Goal: Task Accomplishment & Management: Use online tool/utility

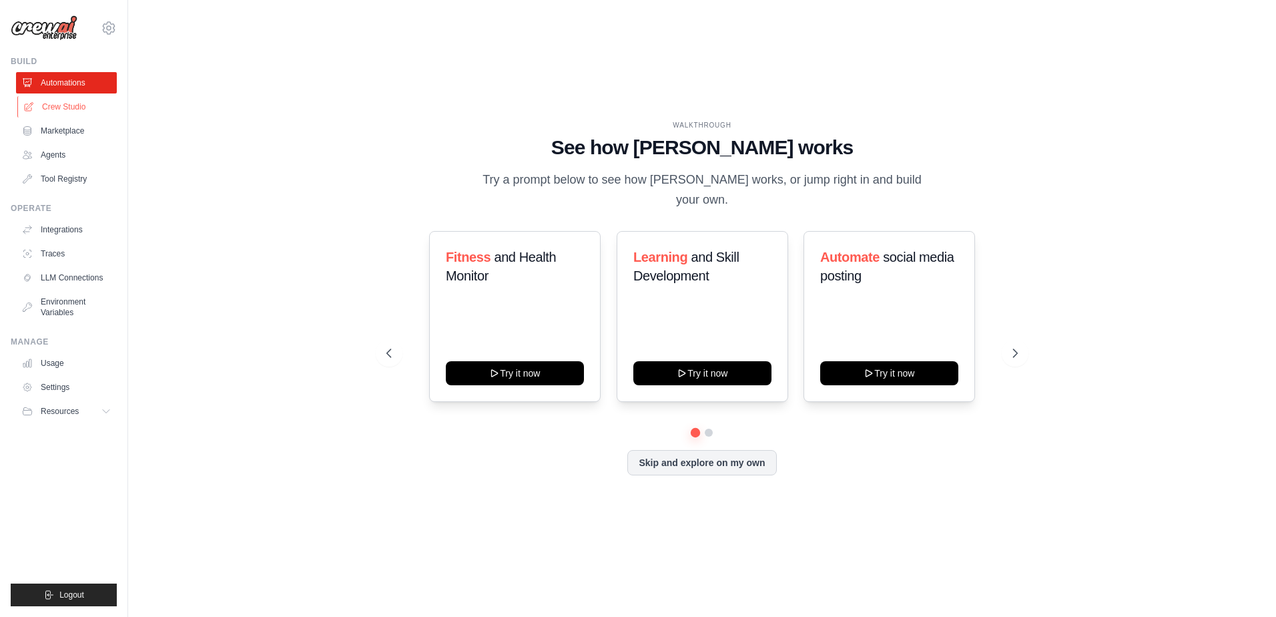
click at [57, 105] on link "Crew Studio" at bounding box center [67, 106] width 101 height 21
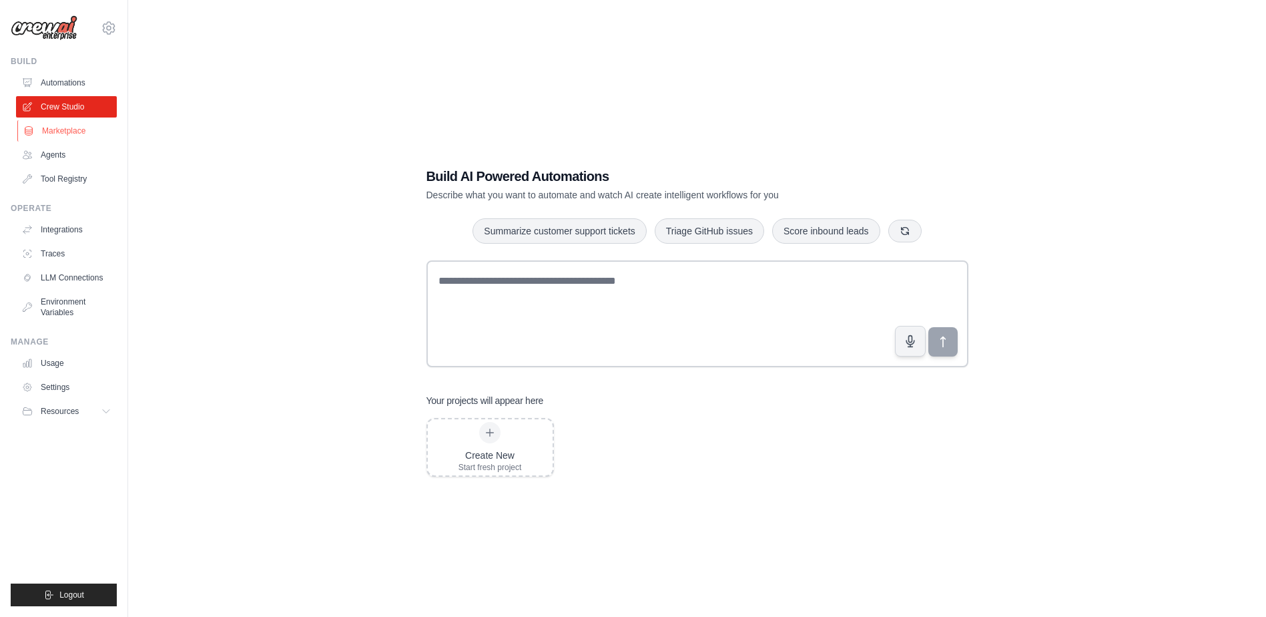
click at [58, 135] on link "Marketplace" at bounding box center [67, 130] width 101 height 21
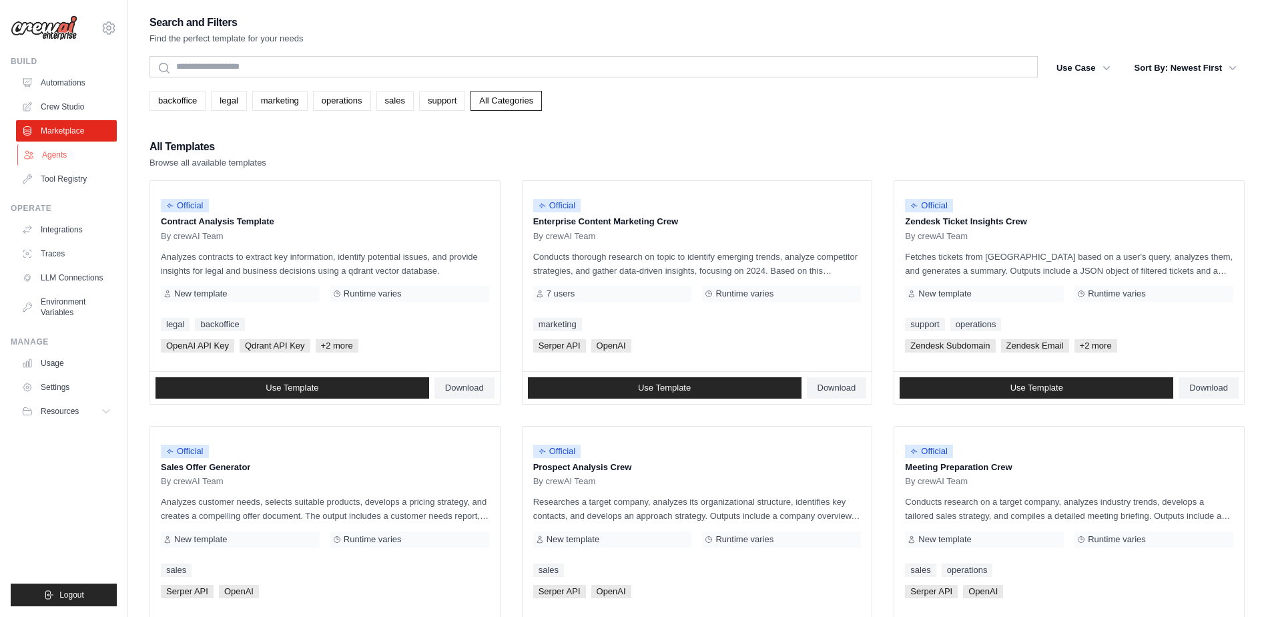
click at [48, 153] on link "Agents" at bounding box center [67, 154] width 101 height 21
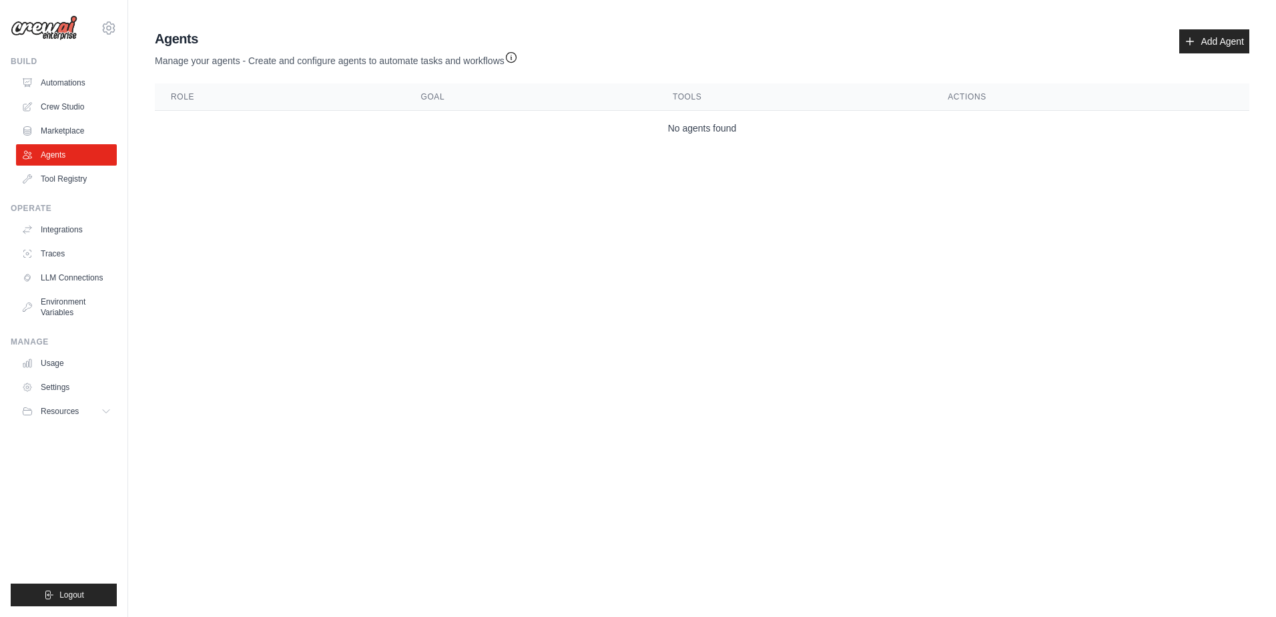
click at [42, 31] on img at bounding box center [44, 27] width 67 height 25
click at [111, 29] on icon at bounding box center [109, 28] width 16 height 16
click at [54, 33] on img at bounding box center [44, 27] width 67 height 25
click at [64, 133] on link "Marketplace" at bounding box center [67, 130] width 101 height 21
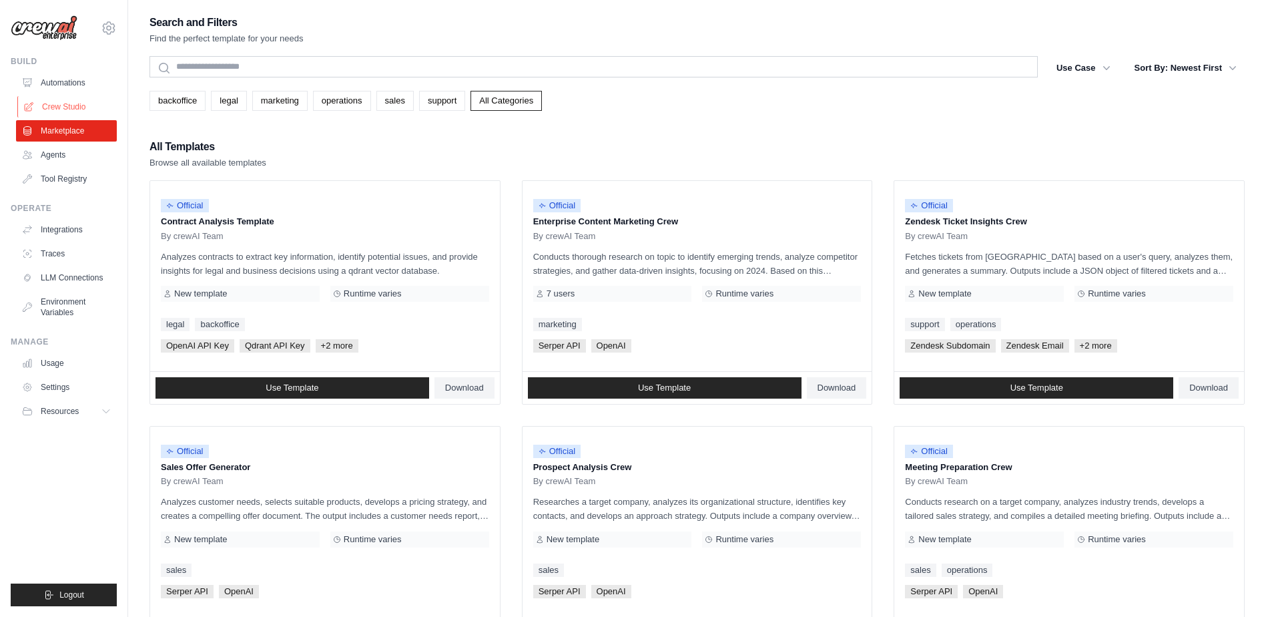
click at [62, 103] on link "Crew Studio" at bounding box center [67, 106] width 101 height 21
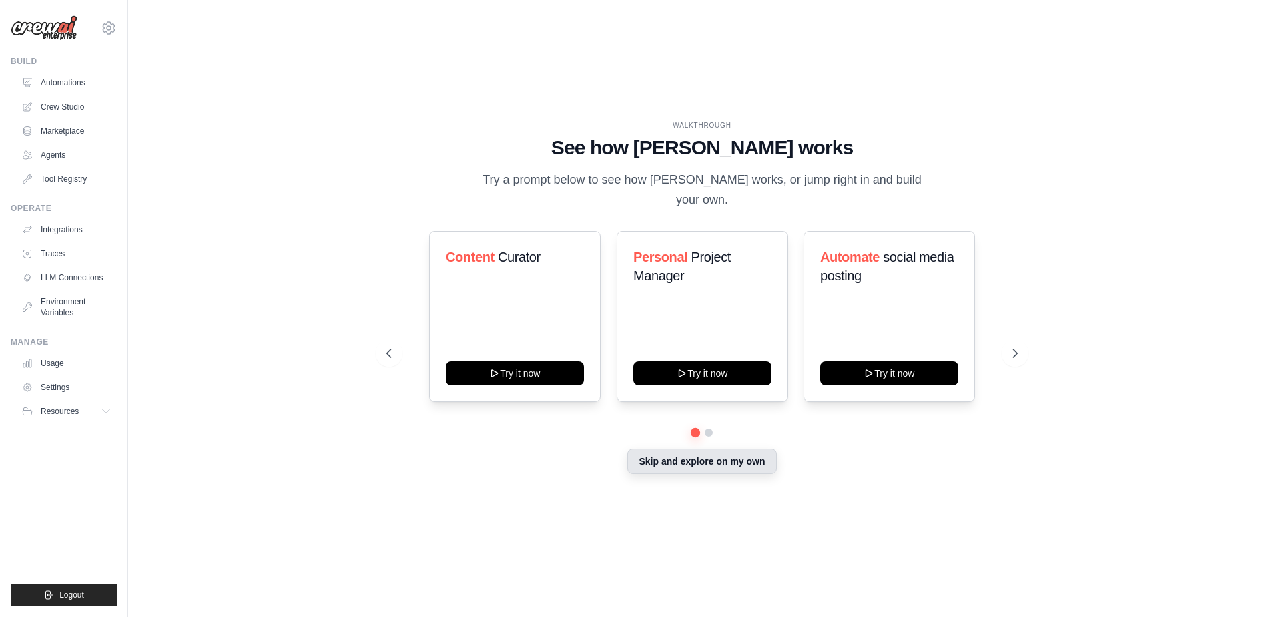
click at [724, 454] on button "Skip and explore on my own" at bounding box center [701, 460] width 149 height 25
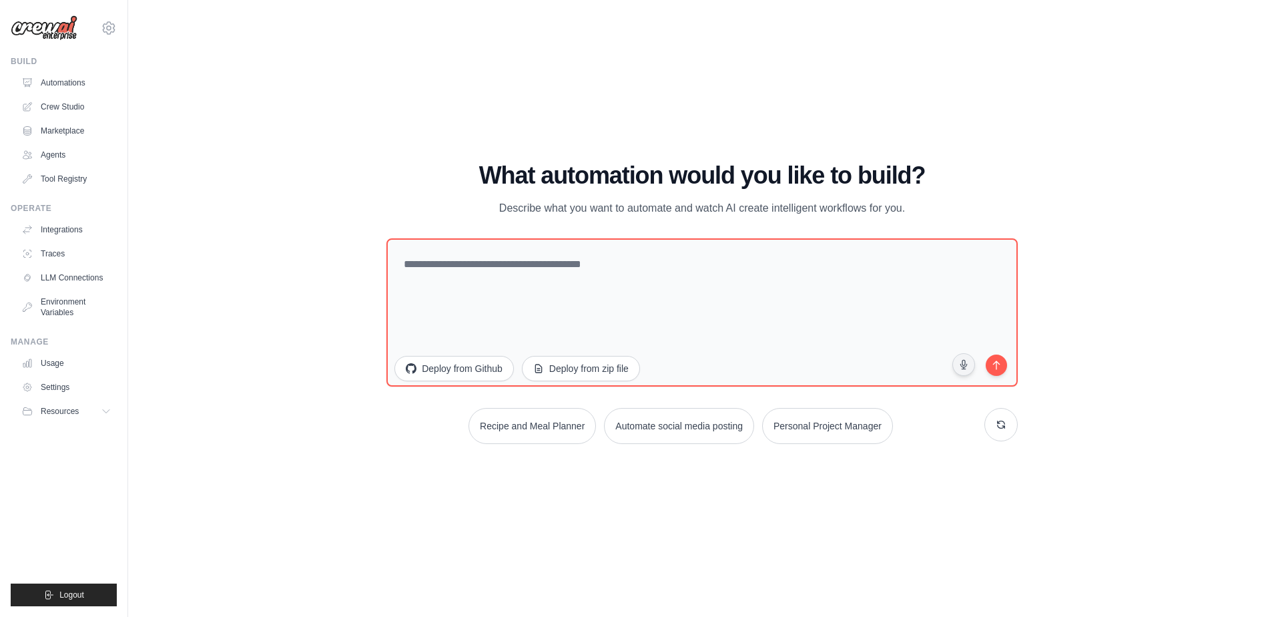
click at [51, 35] on img at bounding box center [44, 27] width 67 height 25
click at [69, 84] on link "Automations" at bounding box center [67, 82] width 101 height 21
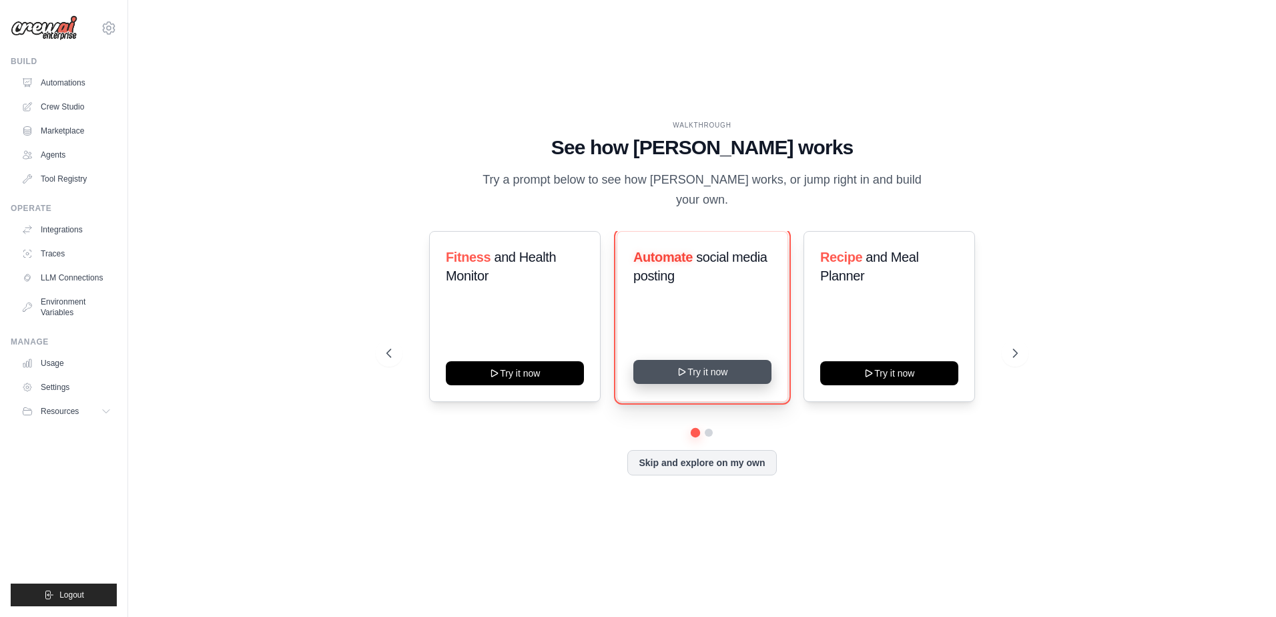
click at [688, 360] on button "Try it now" at bounding box center [702, 372] width 138 height 24
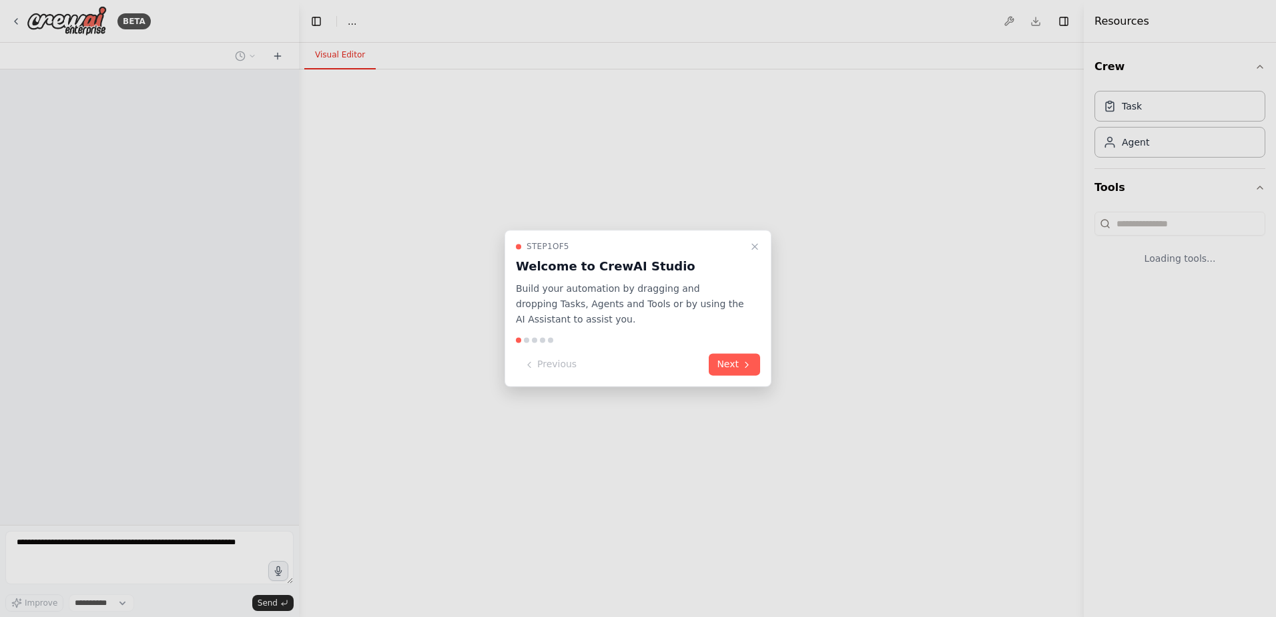
select select "****"
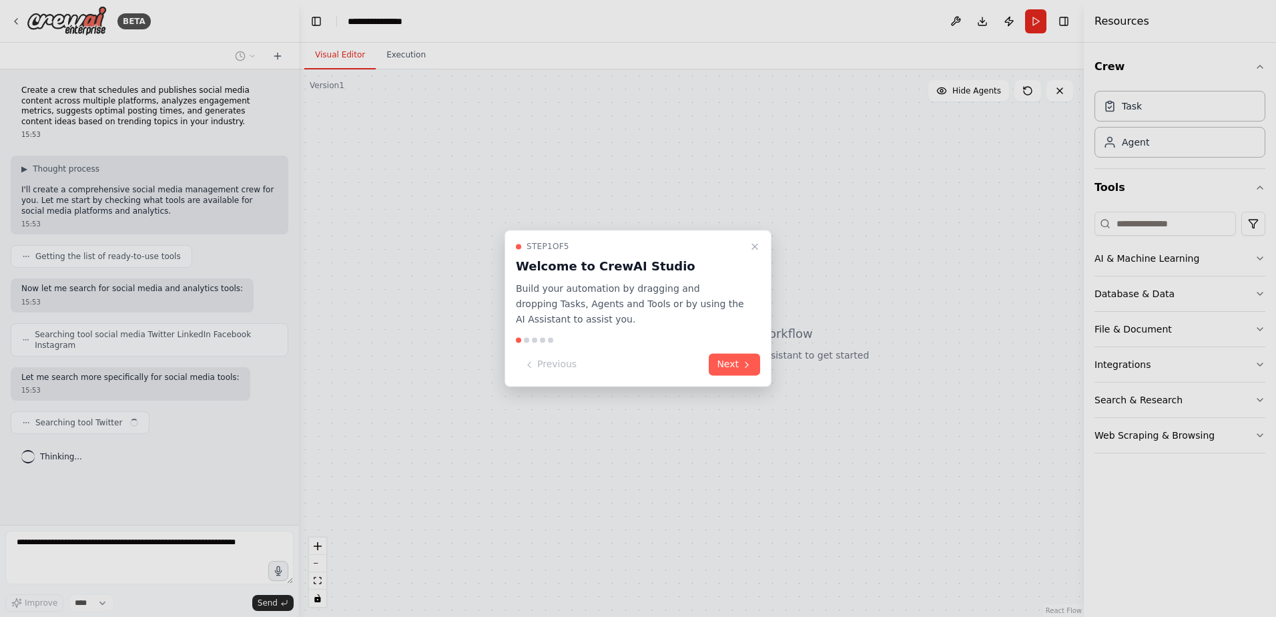
click at [1122, 438] on div at bounding box center [638, 308] width 1276 height 617
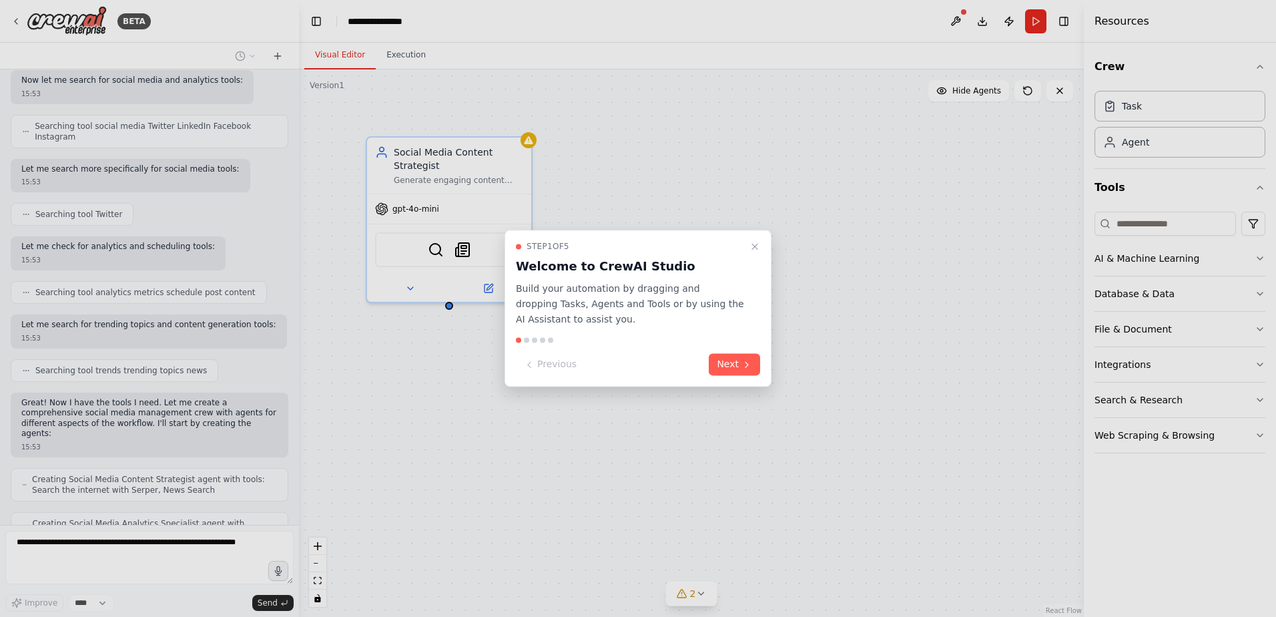
scroll to position [252, 0]
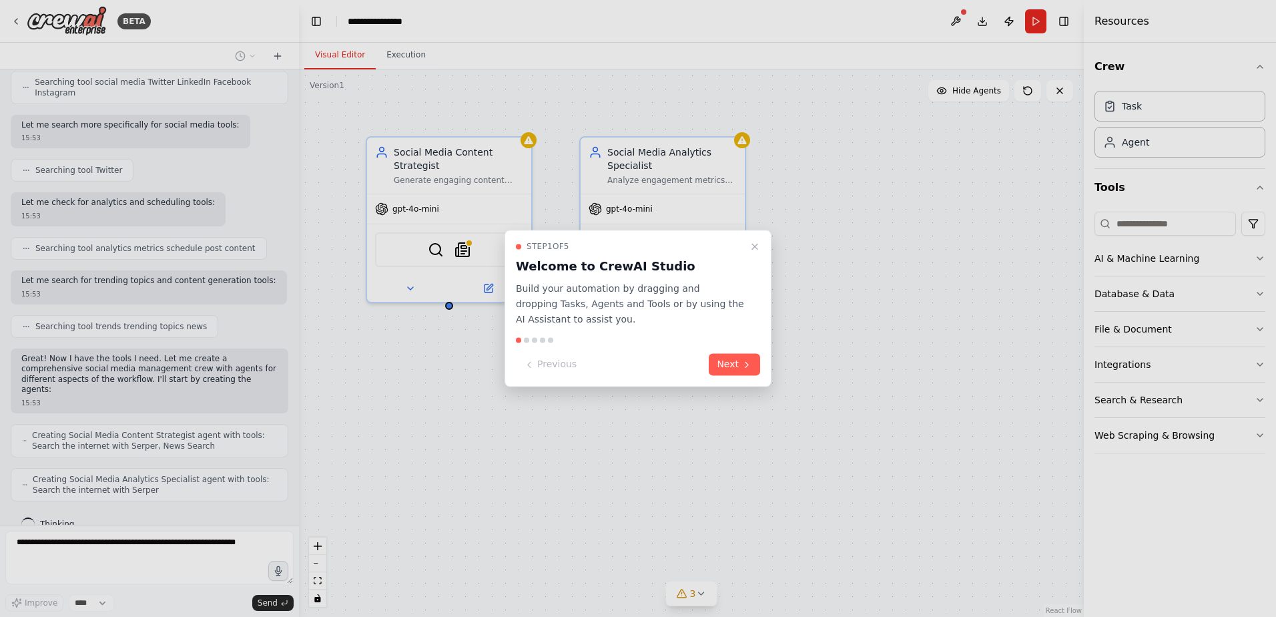
drag, startPoint x: 296, startPoint y: 462, endPoint x: 291, endPoint y: 501, distance: 39.1
click at [291, 501] on div at bounding box center [638, 308] width 1276 height 617
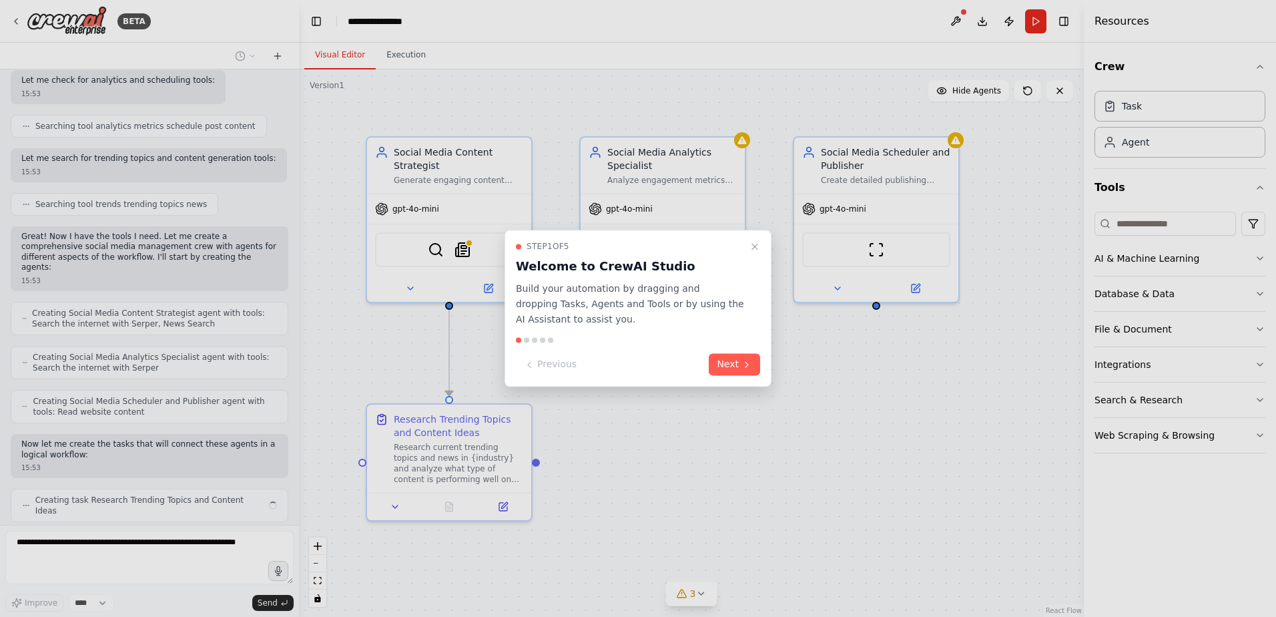
scroll to position [385, 0]
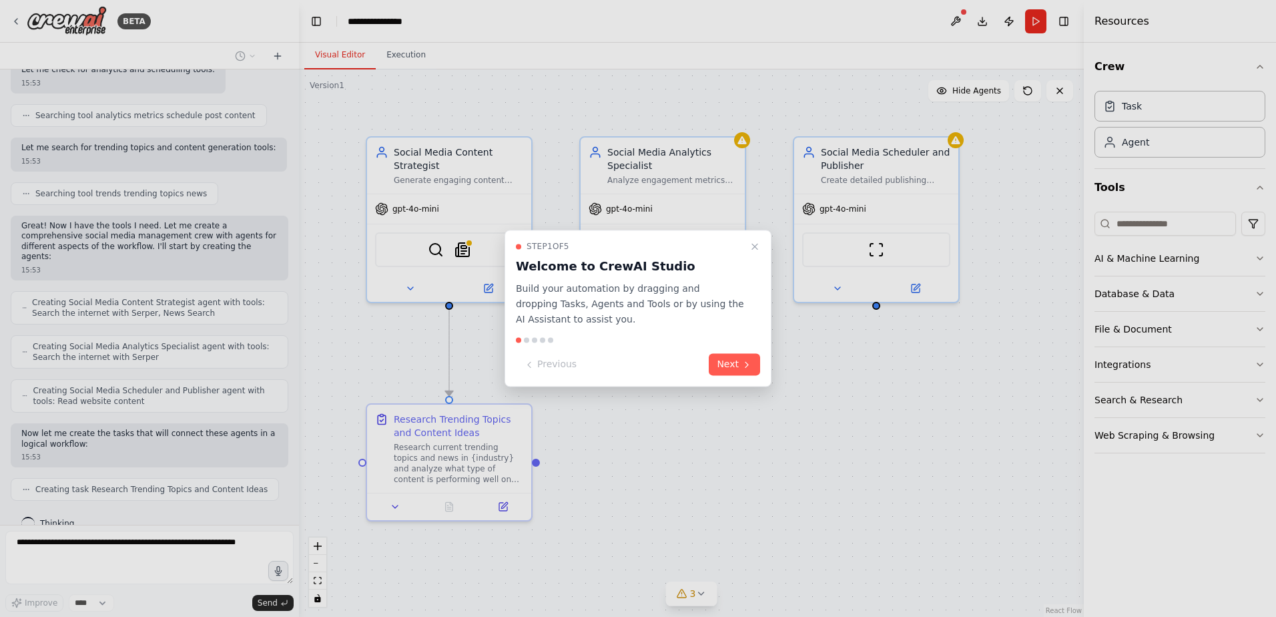
click at [1259, 432] on div at bounding box center [638, 308] width 1276 height 617
click at [1167, 440] on div at bounding box center [638, 308] width 1276 height 617
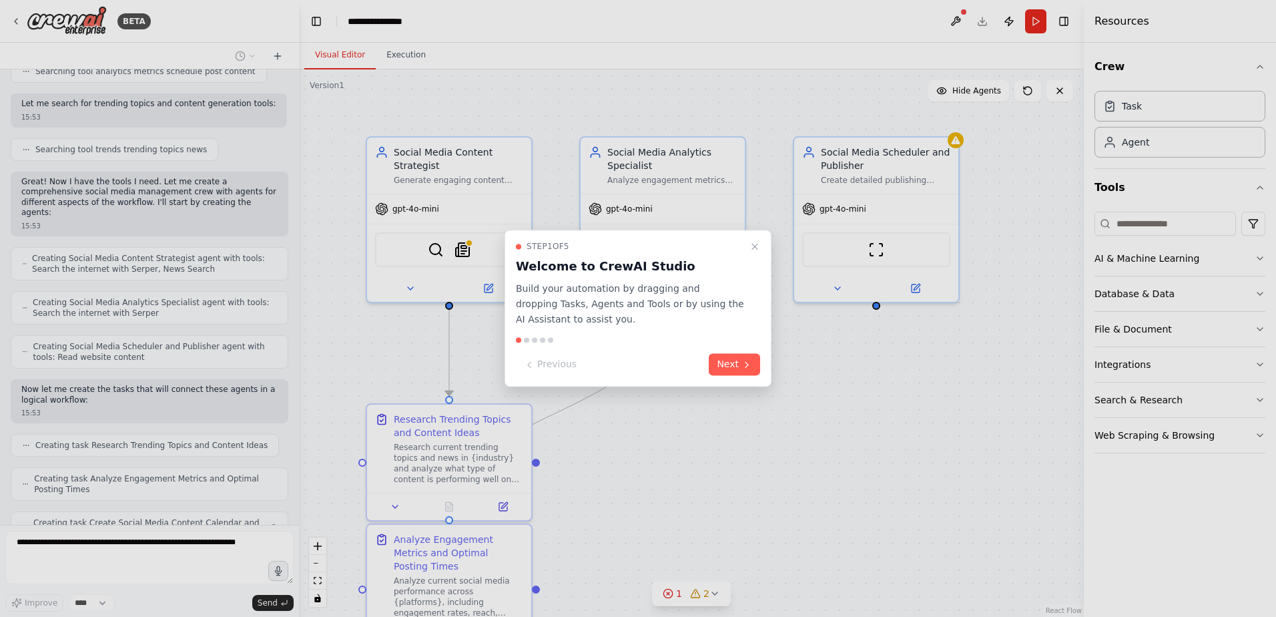
scroll to position [473, 0]
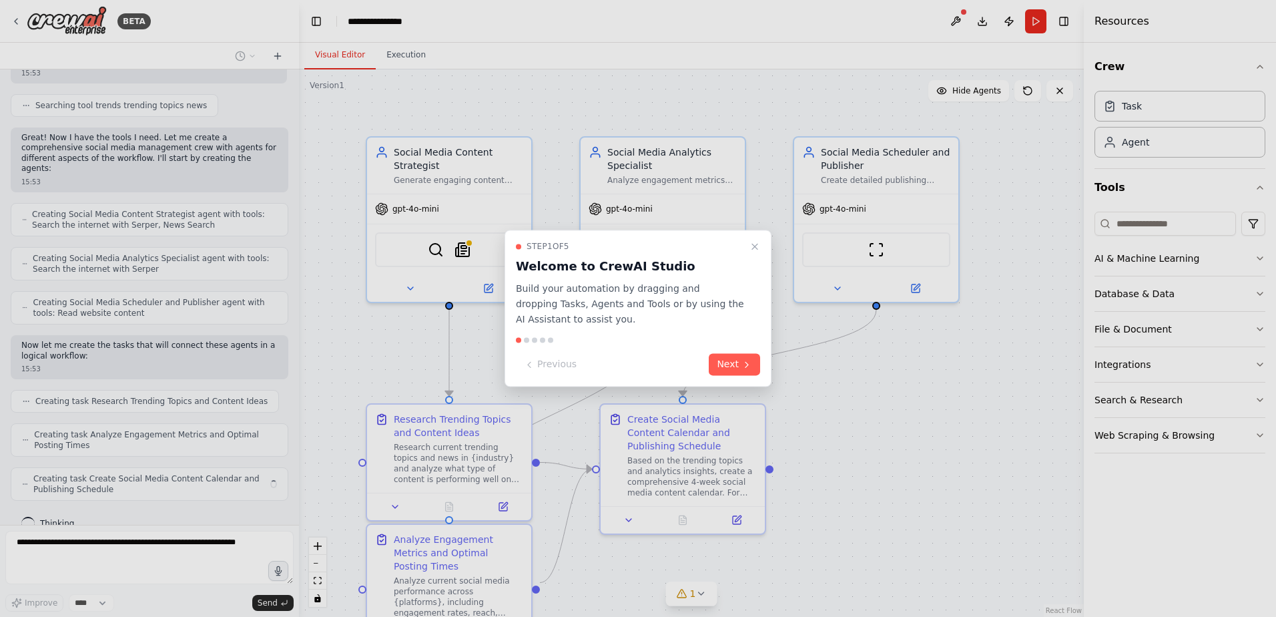
click at [1032, 24] on div at bounding box center [638, 308] width 1276 height 617
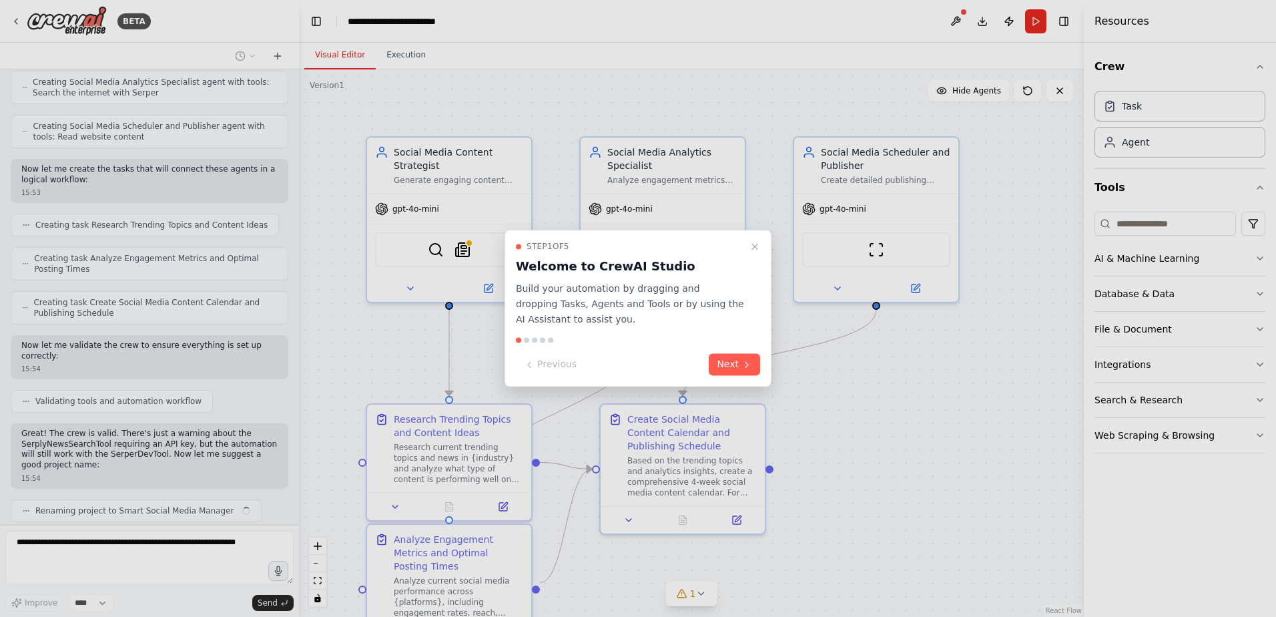
scroll to position [659, 0]
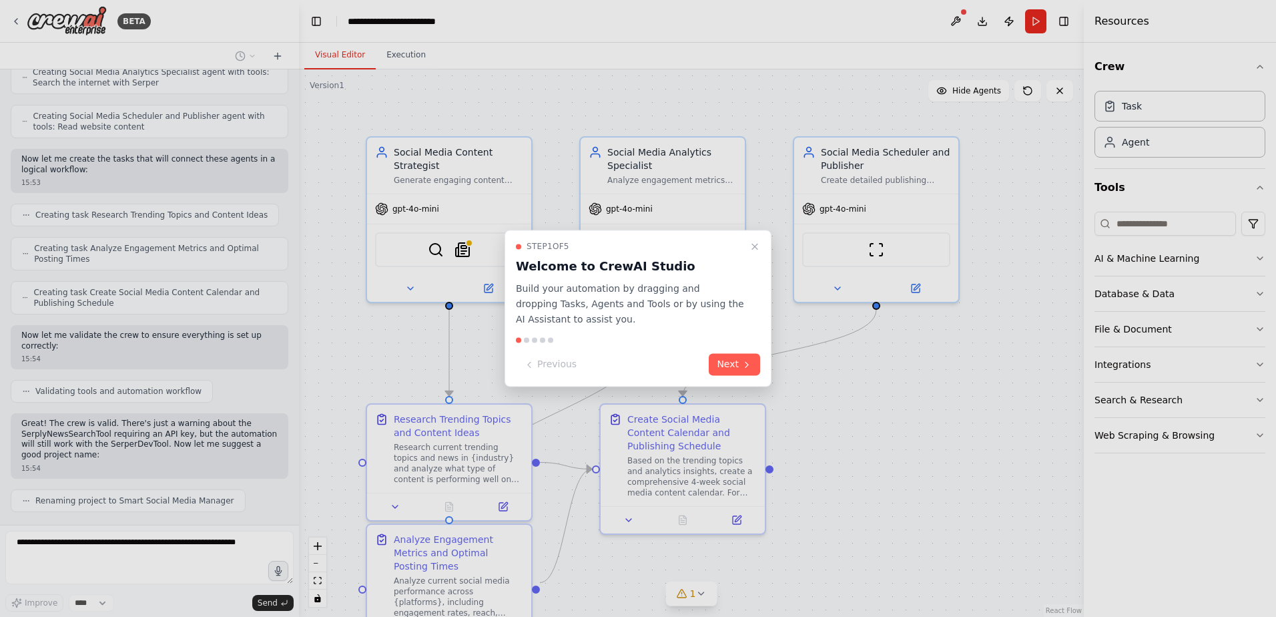
drag, startPoint x: 297, startPoint y: 411, endPoint x: 299, endPoint y: 361, distance: 50.1
click at [299, 361] on div at bounding box center [638, 308] width 1276 height 617
click at [741, 368] on button "Next" at bounding box center [734, 365] width 51 height 22
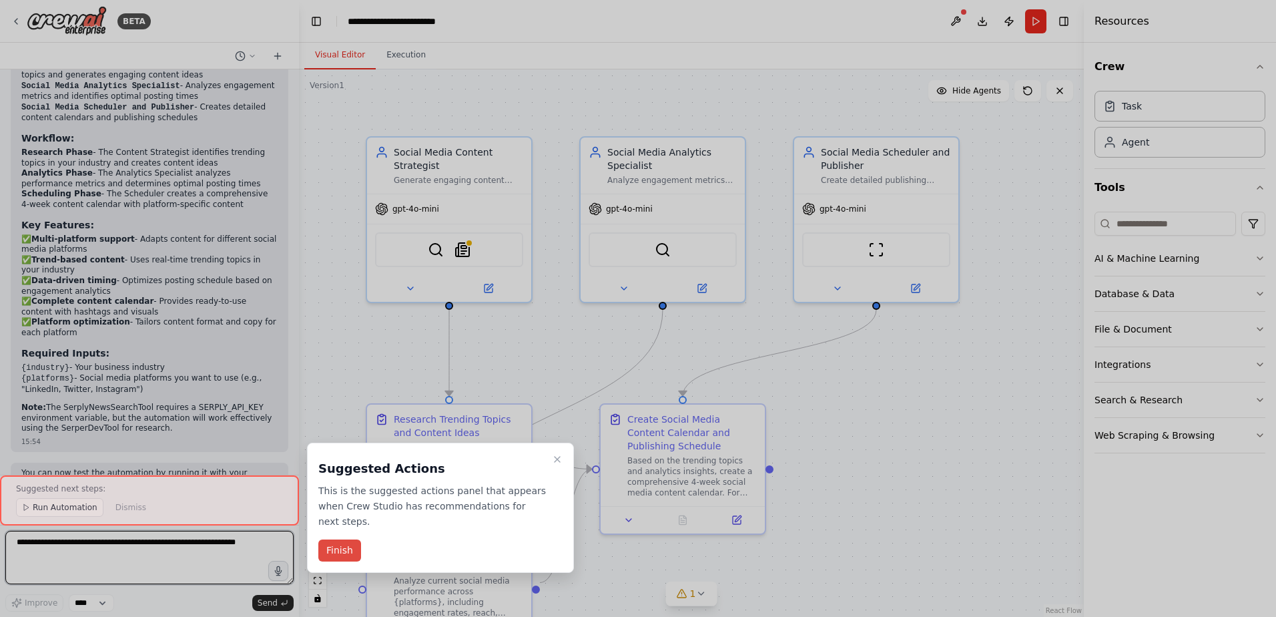
scroll to position [1197, 0]
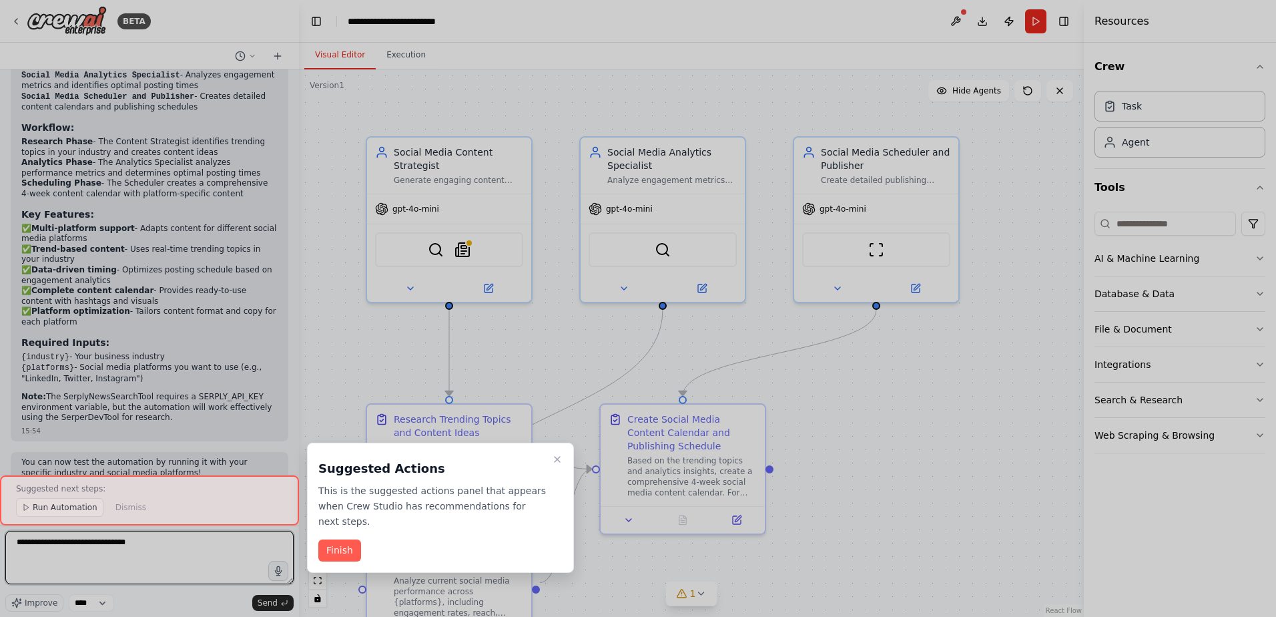
type textarea "**********"
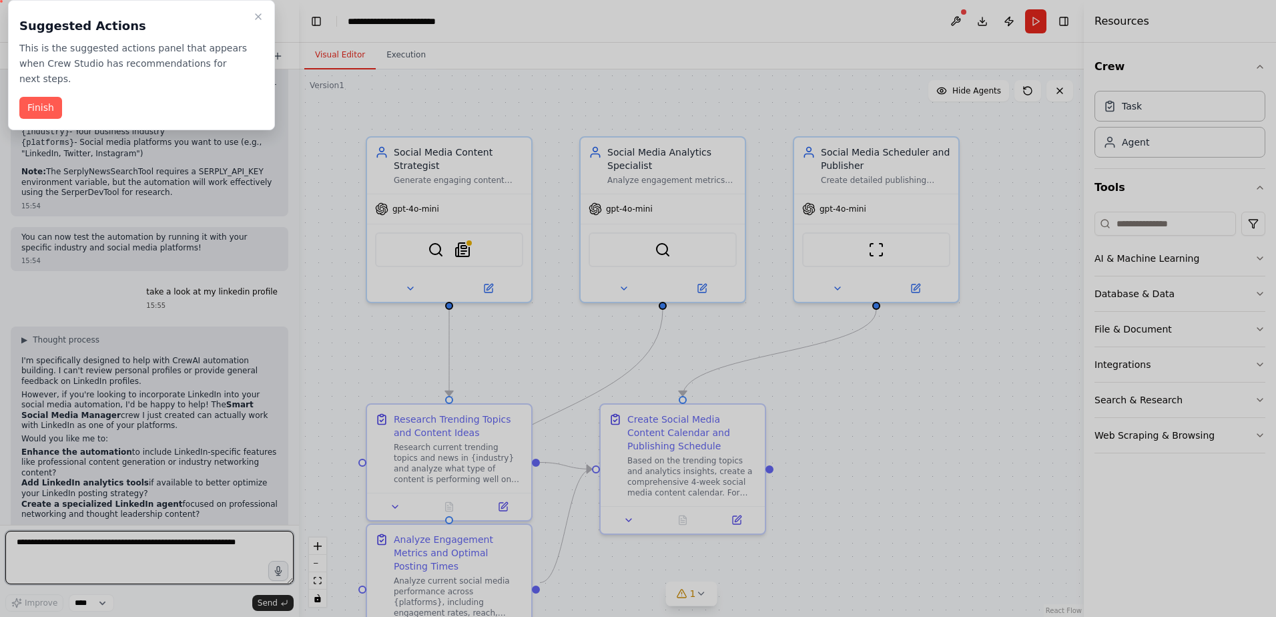
scroll to position [1431, 0]
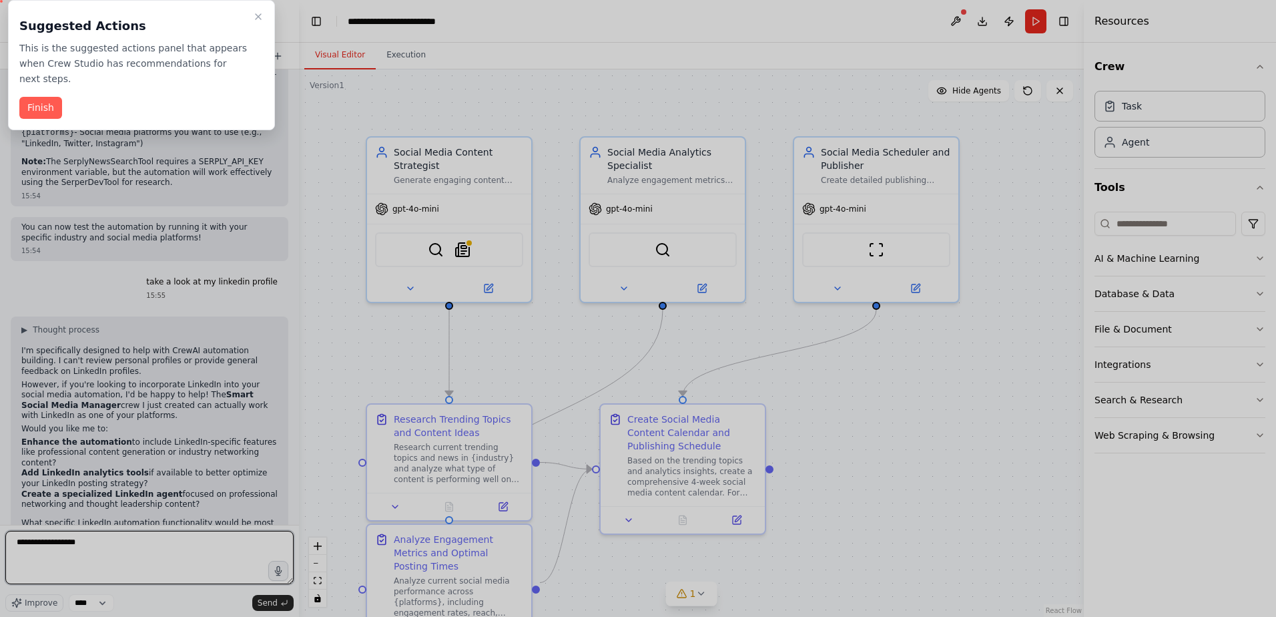
type textarea "**********"
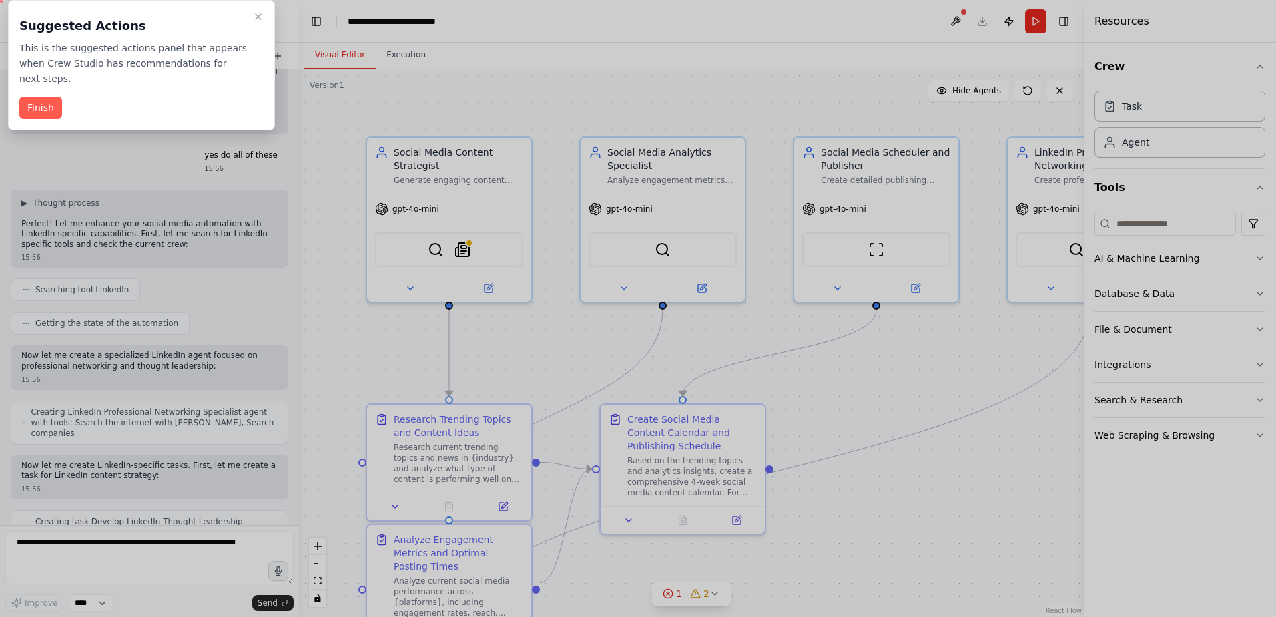
scroll to position [1932, 0]
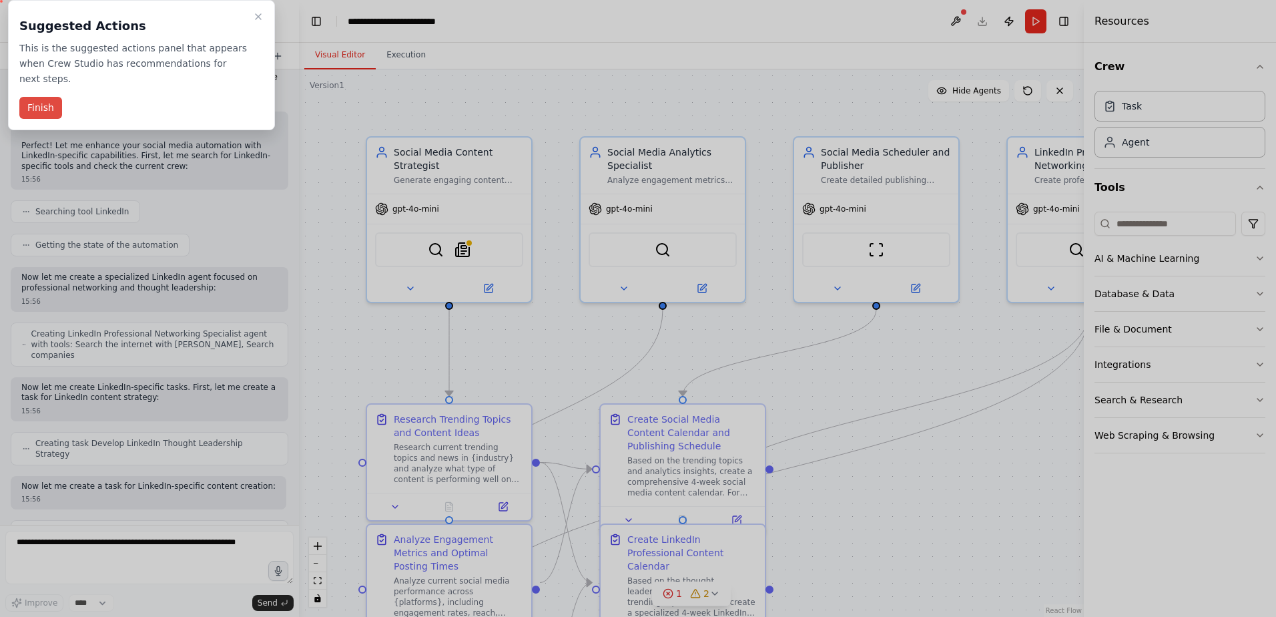
click at [45, 97] on button "Finish" at bounding box center [40, 108] width 43 height 22
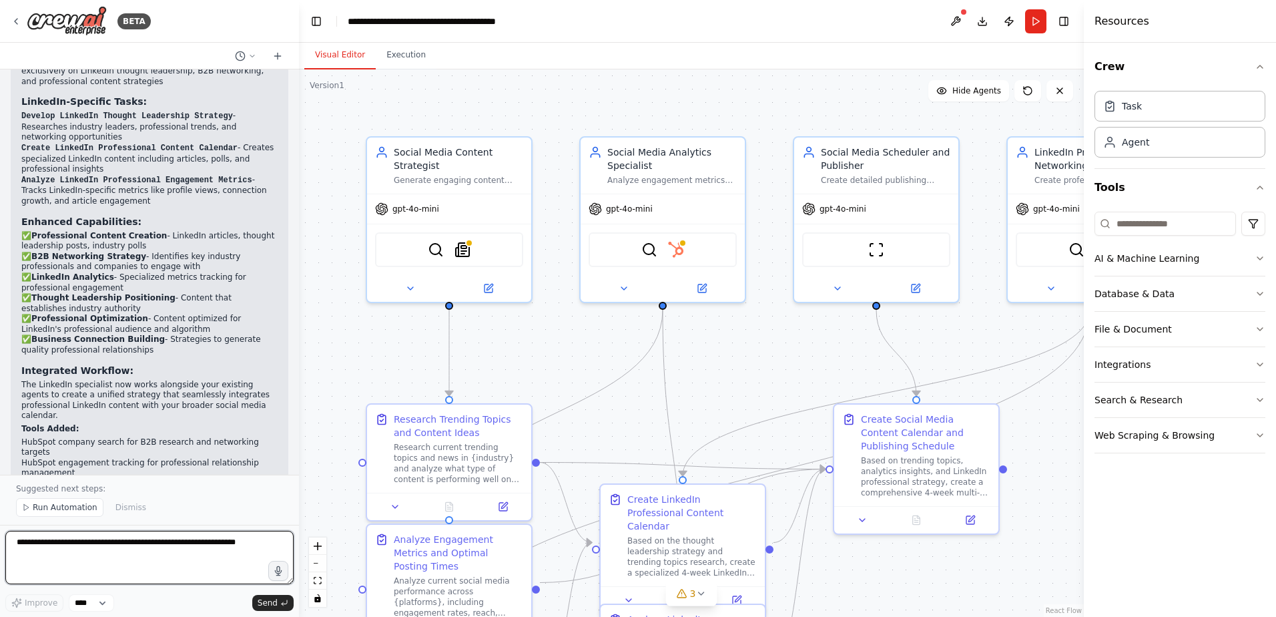
scroll to position [2988, 0]
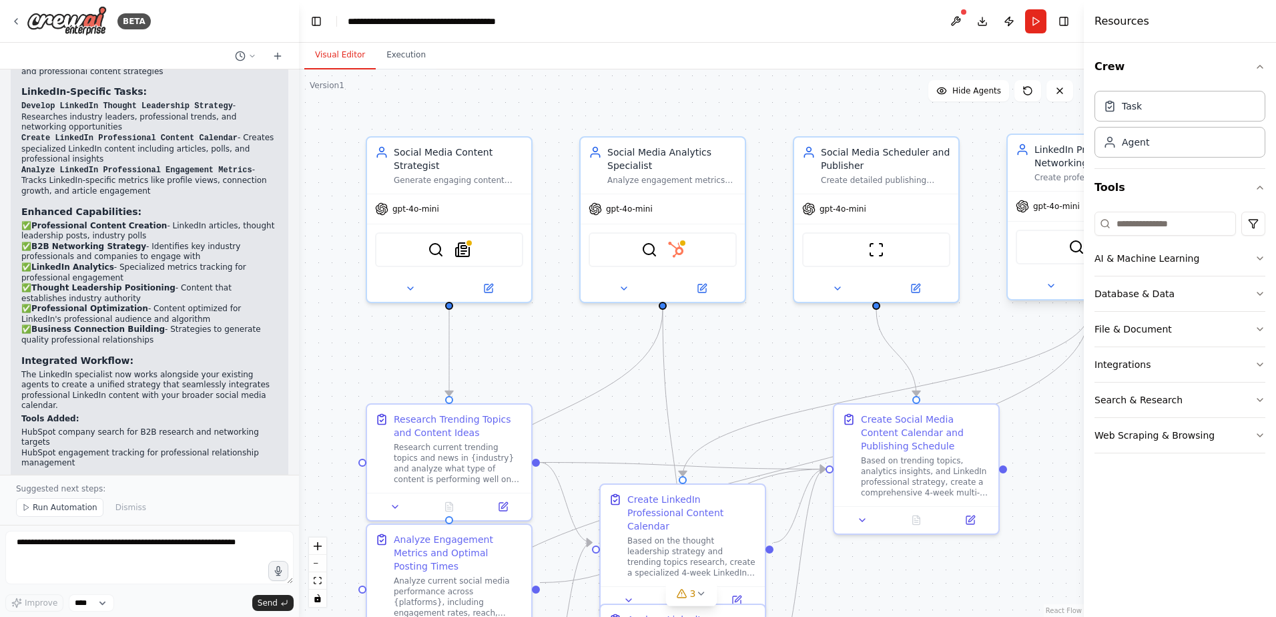
click at [1048, 157] on div "LinkedIn Professional Networking Specialist" at bounding box center [1098, 156] width 129 height 27
drag, startPoint x: 1048, startPoint y: 157, endPoint x: 1002, endPoint y: 155, distance: 45.4
click at [1002, 155] on div "LinkedIn Professional Networking Specialist" at bounding box center [1058, 156] width 129 height 27
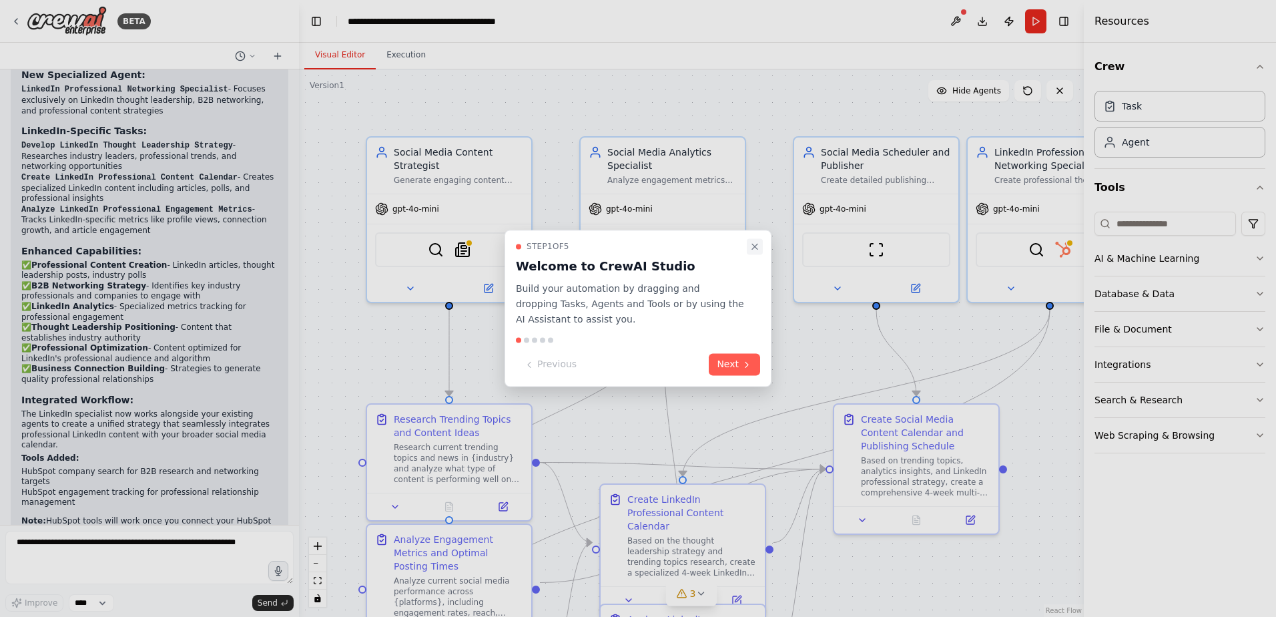
scroll to position [2938, 0]
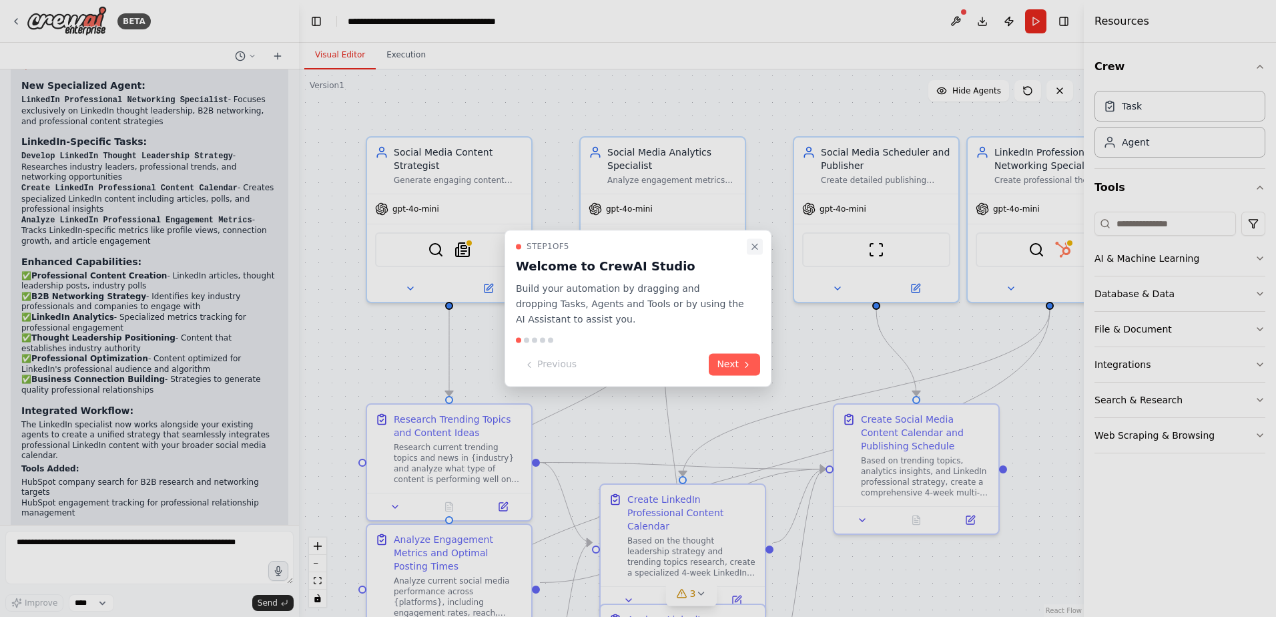
click at [758, 249] on icon "Close walkthrough" at bounding box center [754, 246] width 11 height 11
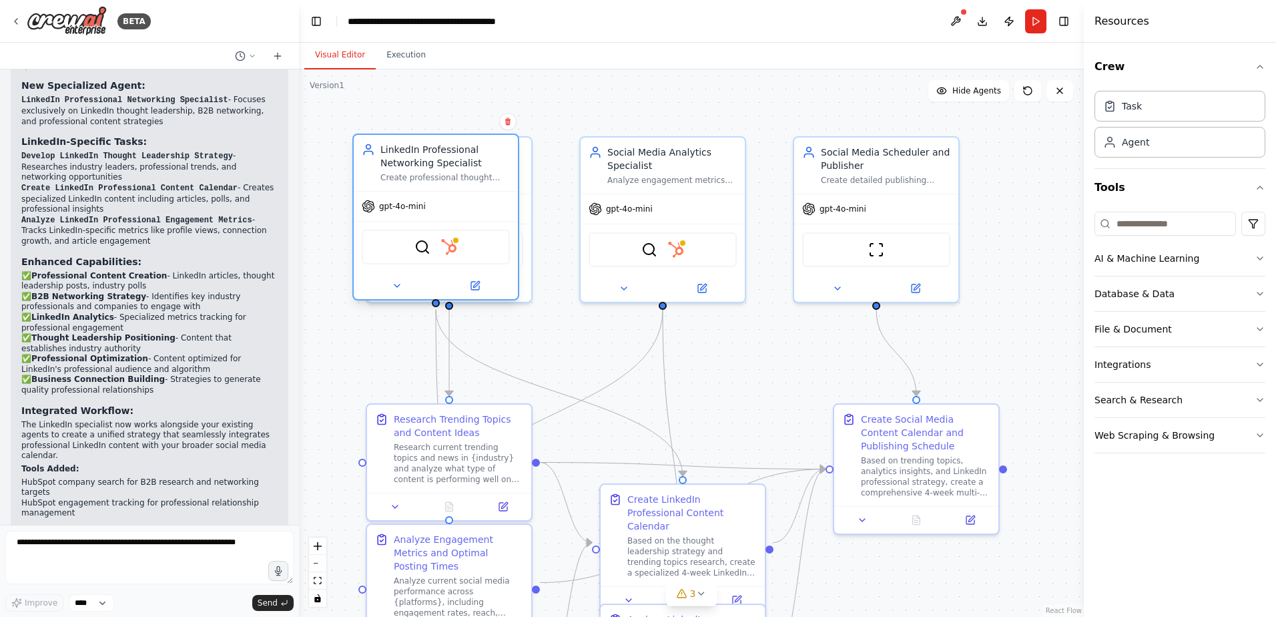
drag, startPoint x: 943, startPoint y: 162, endPoint x: 386, endPoint y: 159, distance: 556.6
click at [386, 159] on div "LinkedIn Professional Networking Specialist" at bounding box center [444, 156] width 129 height 27
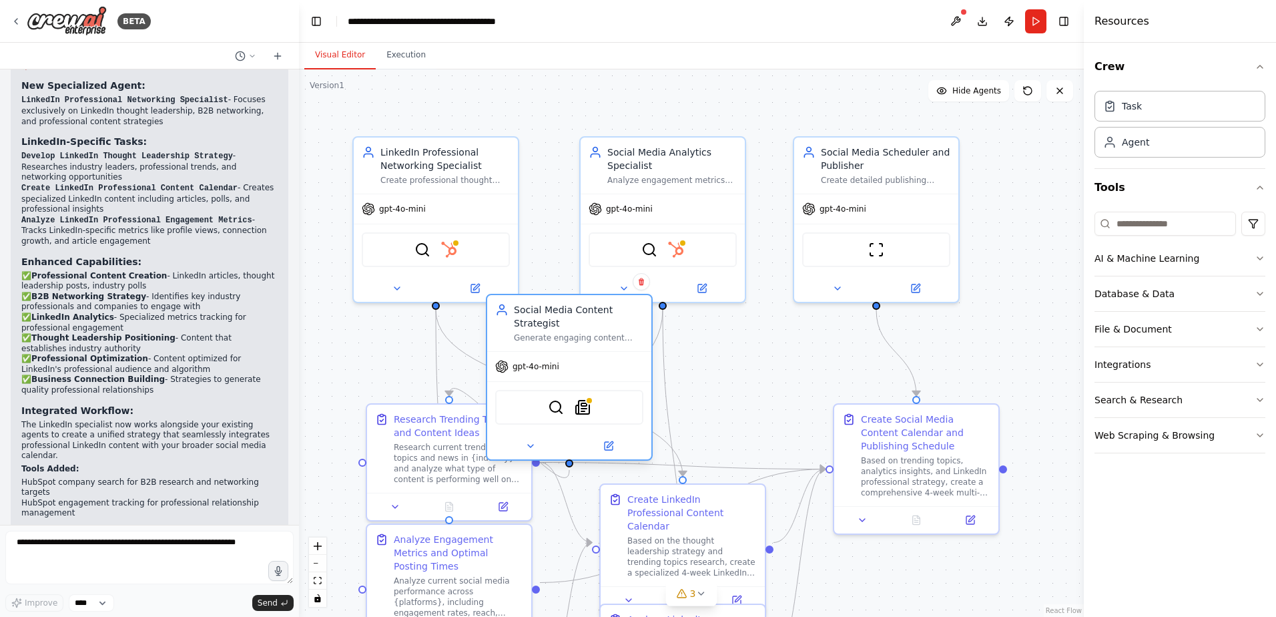
drag, startPoint x: 532, startPoint y: 178, endPoint x: 649, endPoint y: 336, distance: 196.6
click at [649, 336] on div "Social Media Content Strategist Generate engaging content ideas based on trendi…" at bounding box center [569, 377] width 167 height 167
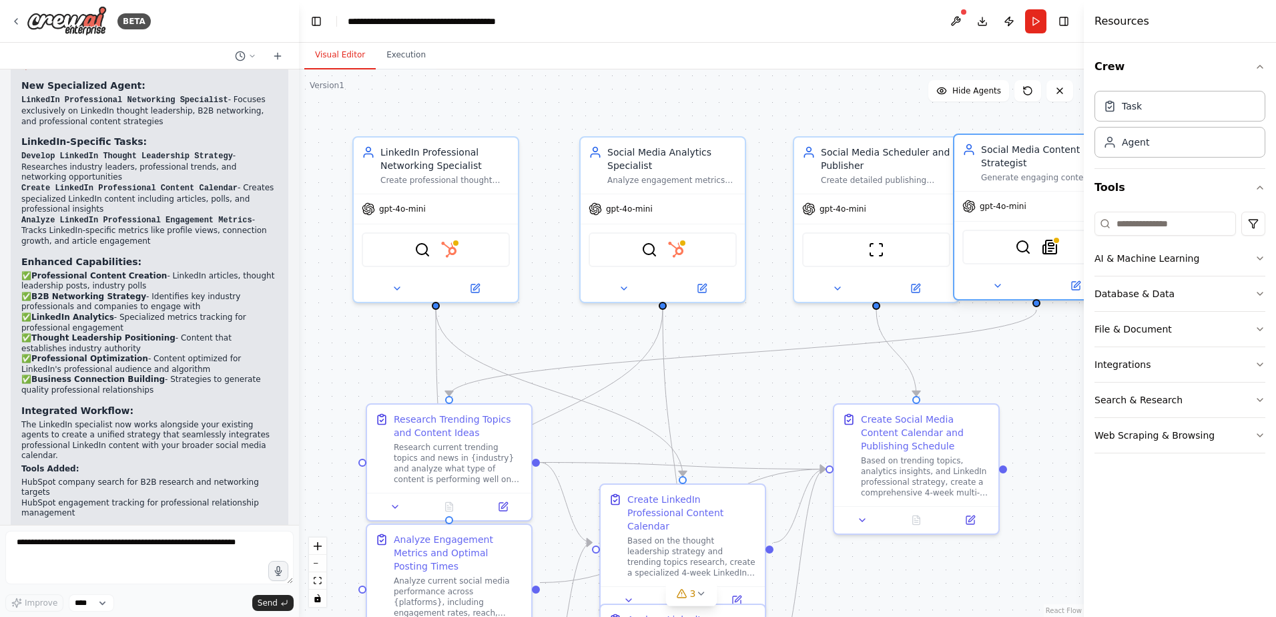
drag, startPoint x: 557, startPoint y: 341, endPoint x: 1030, endPoint y: 178, distance: 500.0
click at [1030, 178] on div "Generate engaging content ideas based on trending topics in {industry}, analyze…" at bounding box center [1045, 177] width 129 height 11
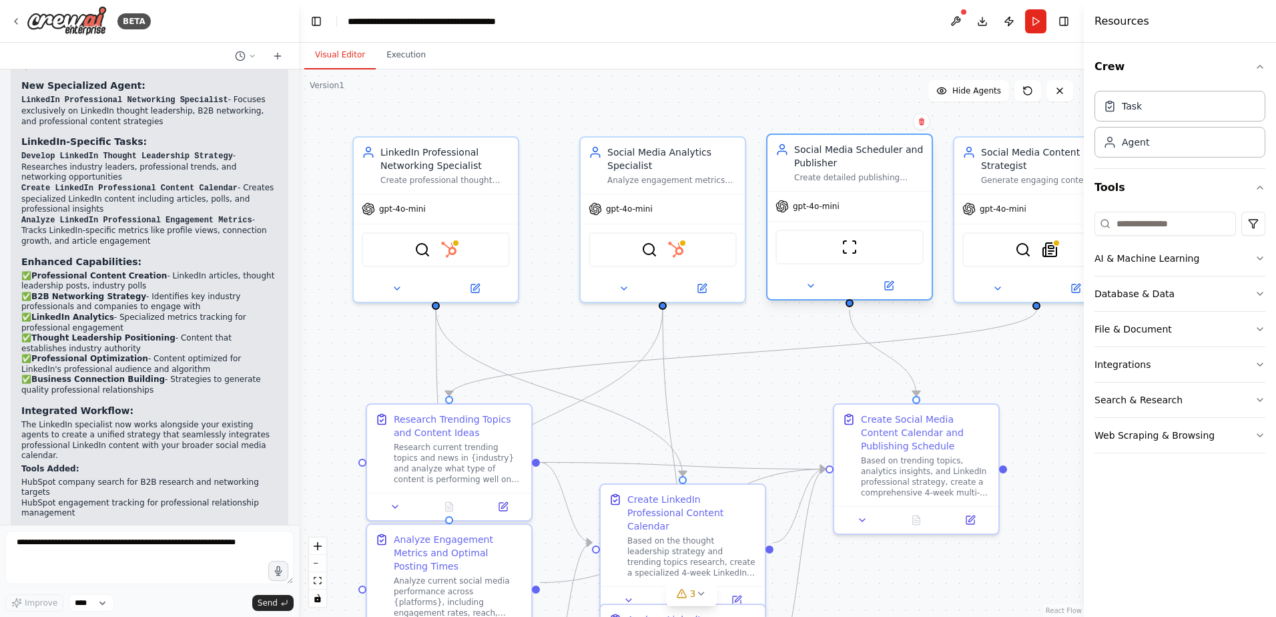
drag, startPoint x: 871, startPoint y: 172, endPoint x: 840, endPoint y: 174, distance: 30.8
click at [840, 174] on div "Social Media Scheduler and Publisher Create detailed publishing schedules, prep…" at bounding box center [858, 163] width 129 height 40
click at [480, 286] on button at bounding box center [474, 286] width 75 height 16
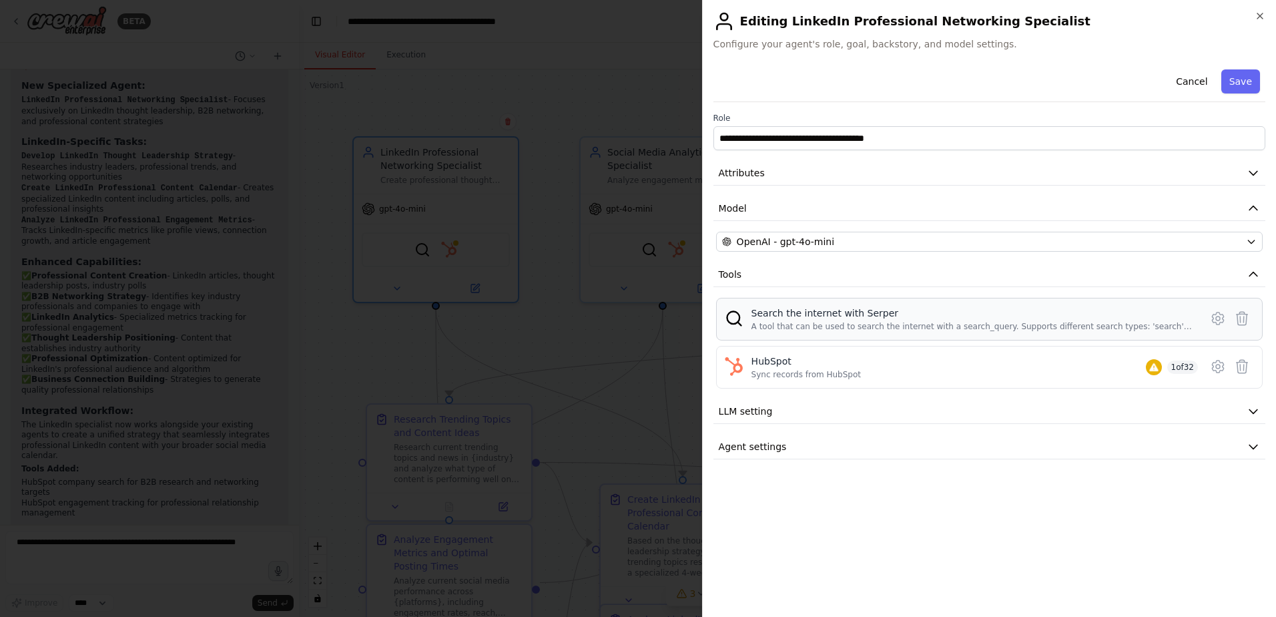
click at [736, 318] on img at bounding box center [734, 318] width 19 height 19
click at [744, 449] on span "Agent settings" at bounding box center [753, 446] width 68 height 13
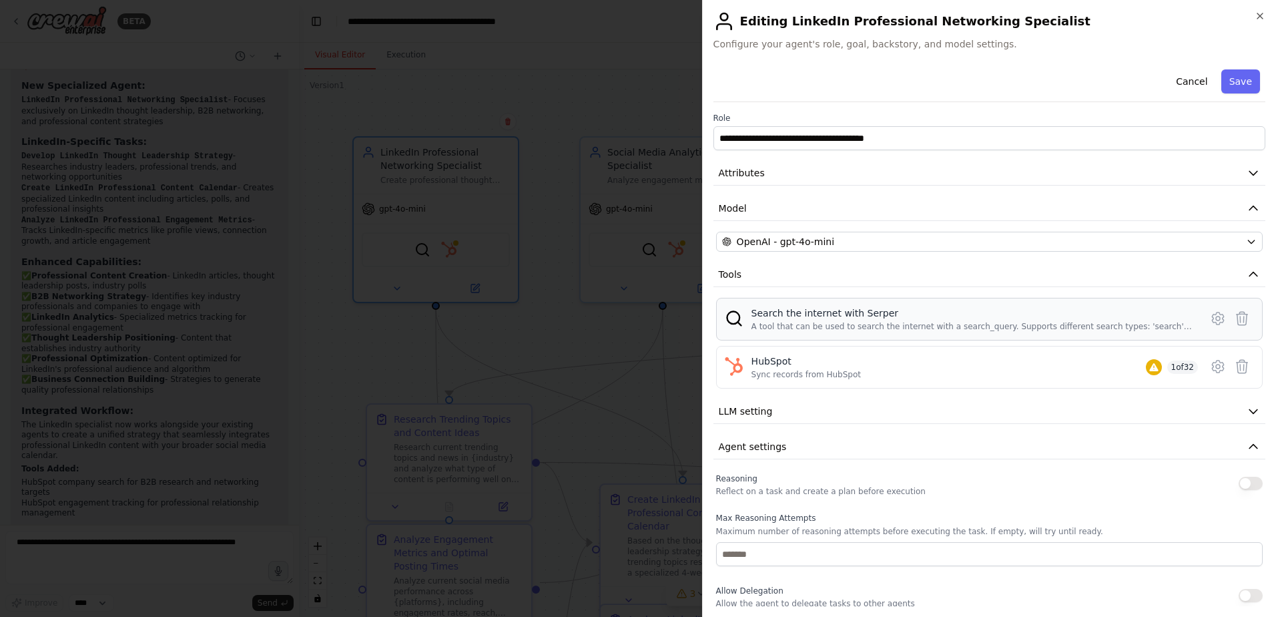
click at [735, 316] on img at bounding box center [734, 318] width 19 height 19
click at [803, 323] on div "A tool that can be used to search the internet with a search_query. Supports di…" at bounding box center [971, 326] width 441 height 11
click at [1210, 319] on icon at bounding box center [1218, 318] width 16 height 16
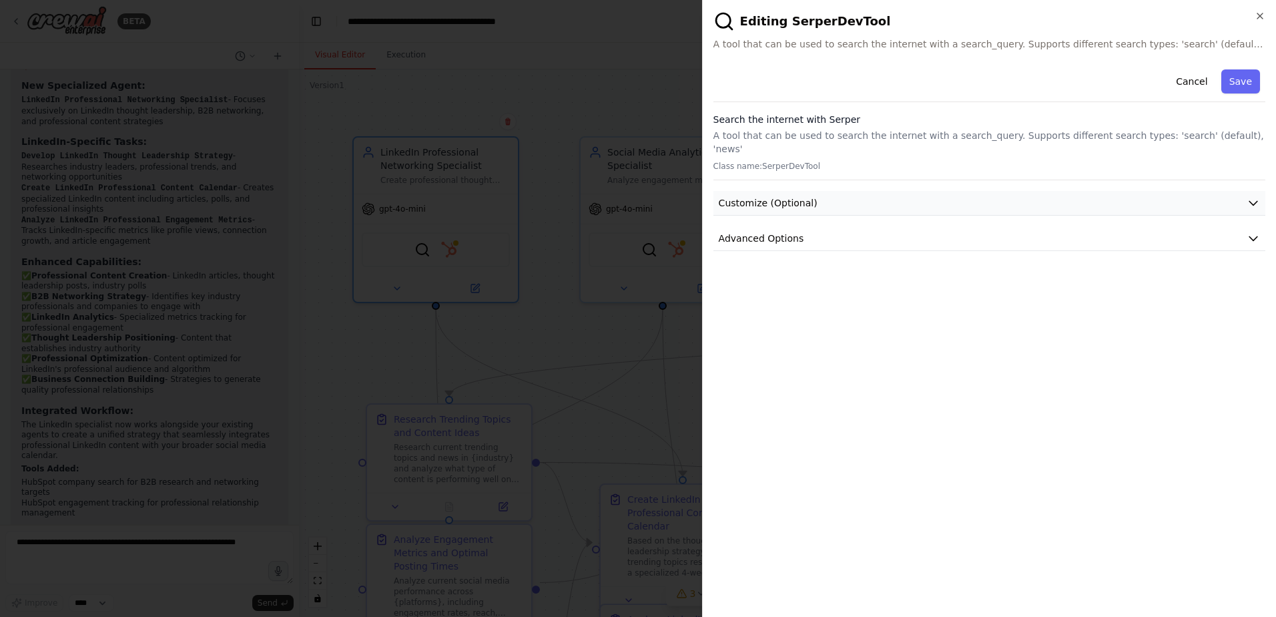
click at [785, 196] on span "Customize (Optional)" at bounding box center [768, 202] width 99 height 13
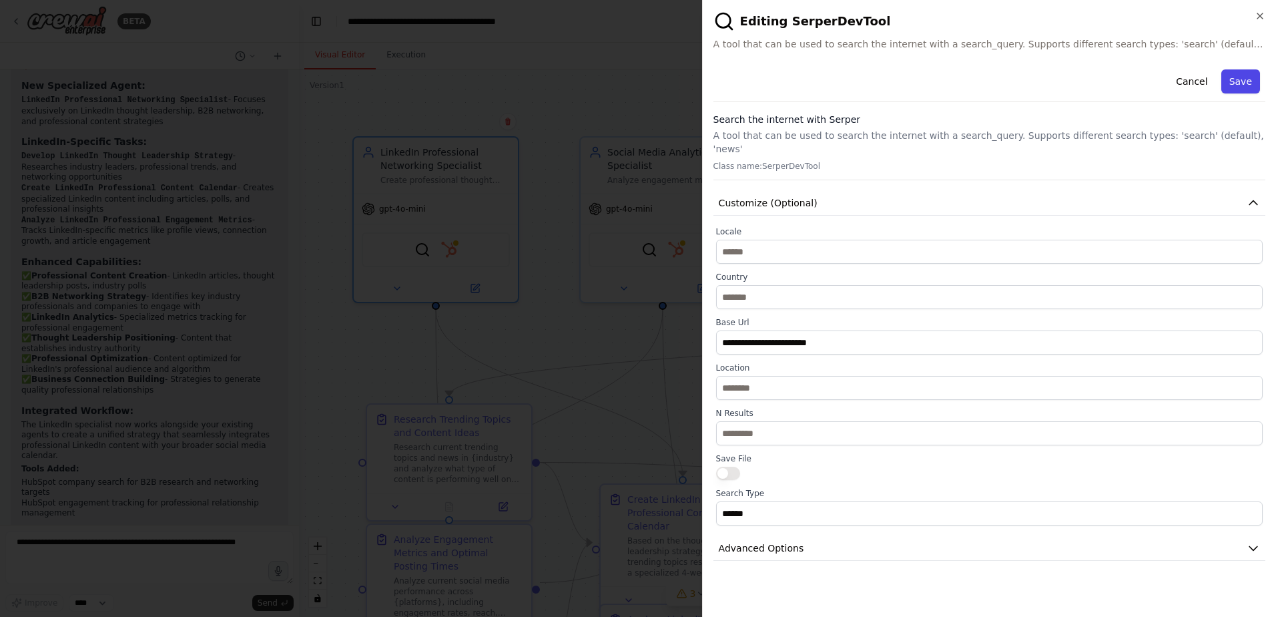
click at [1256, 83] on button "Save" at bounding box center [1240, 81] width 39 height 24
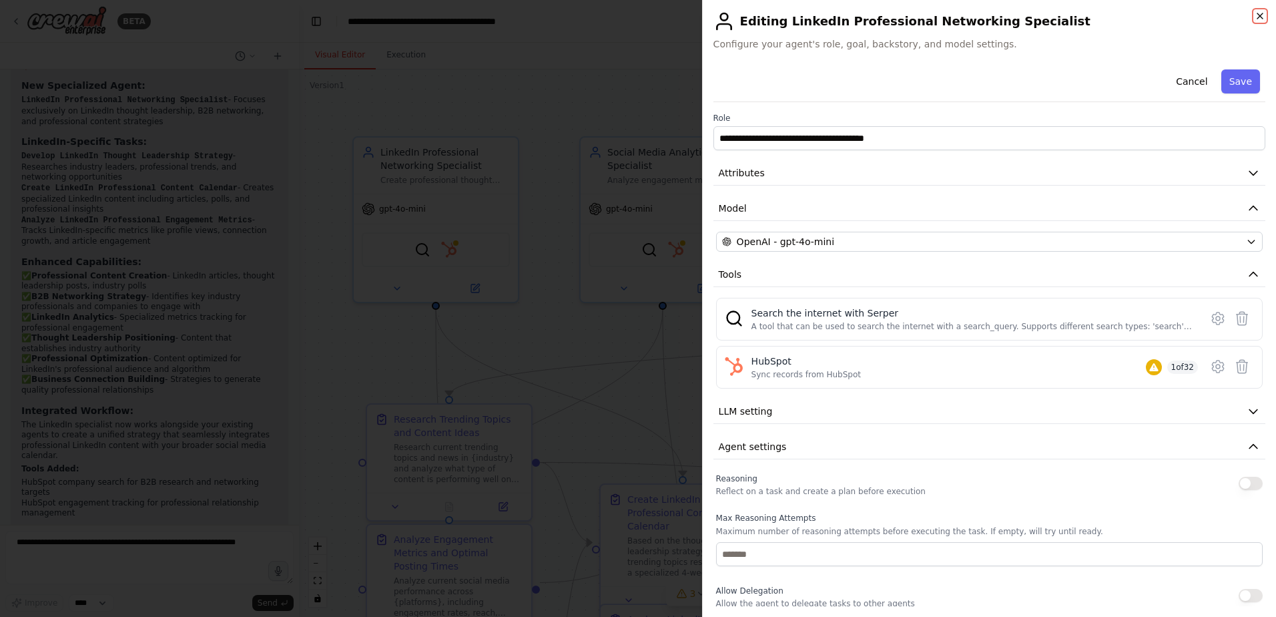
click at [1258, 15] on icon "button" at bounding box center [1260, 16] width 11 height 11
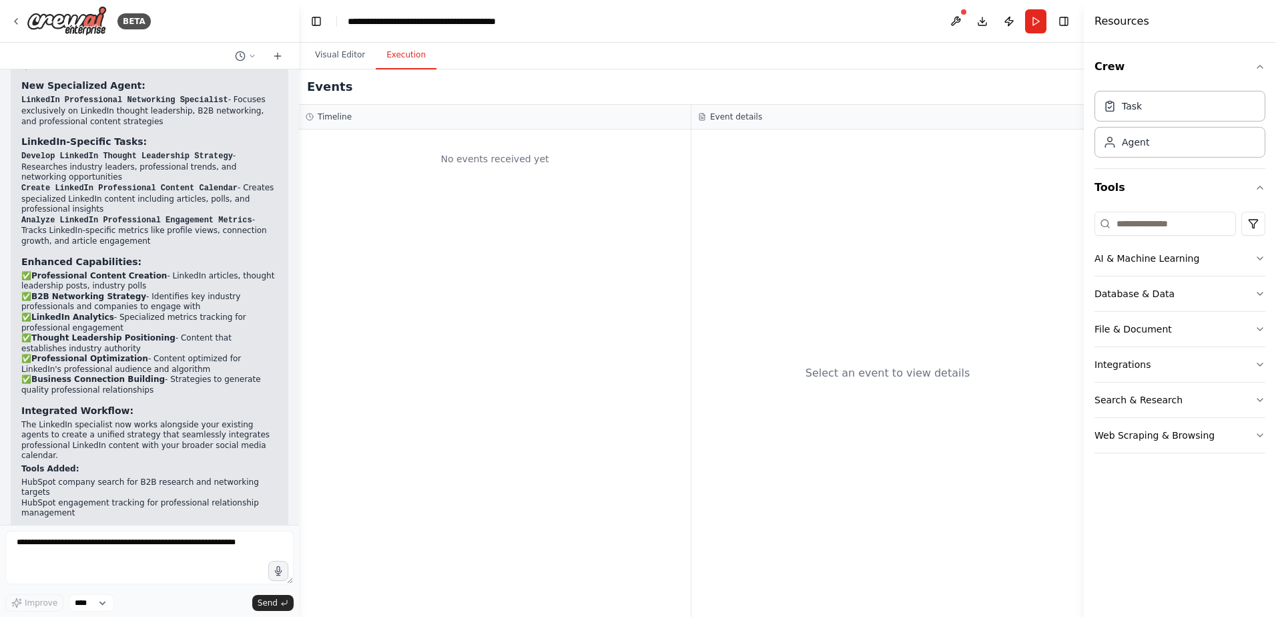
click at [406, 57] on button "Execution" at bounding box center [406, 55] width 61 height 28
click at [966, 14] on div at bounding box center [964, 12] width 8 height 8
click at [1032, 28] on button "Run" at bounding box center [1035, 21] width 21 height 24
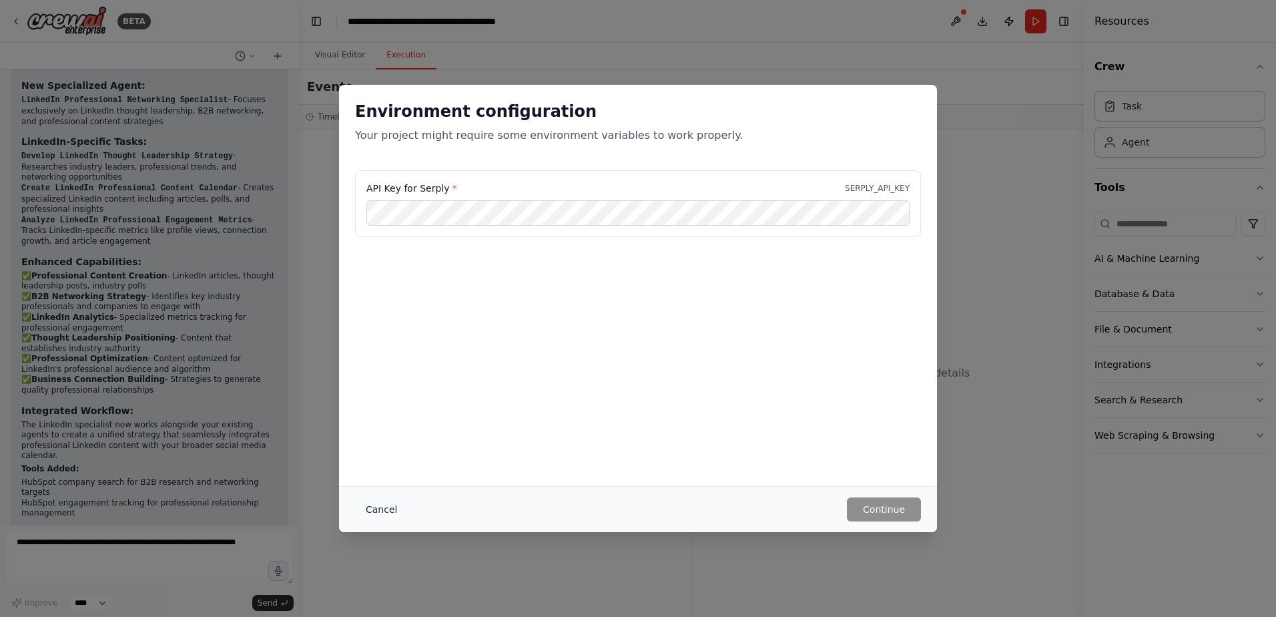
click at [386, 502] on button "Cancel" at bounding box center [381, 509] width 53 height 24
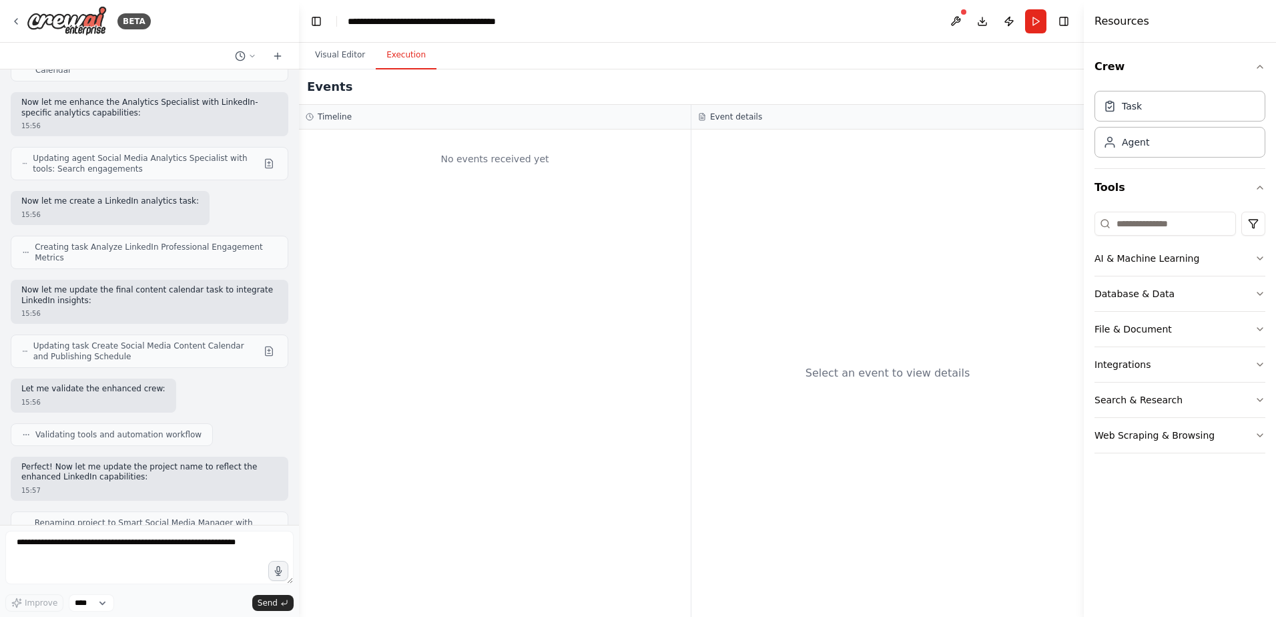
scroll to position [2337, 0]
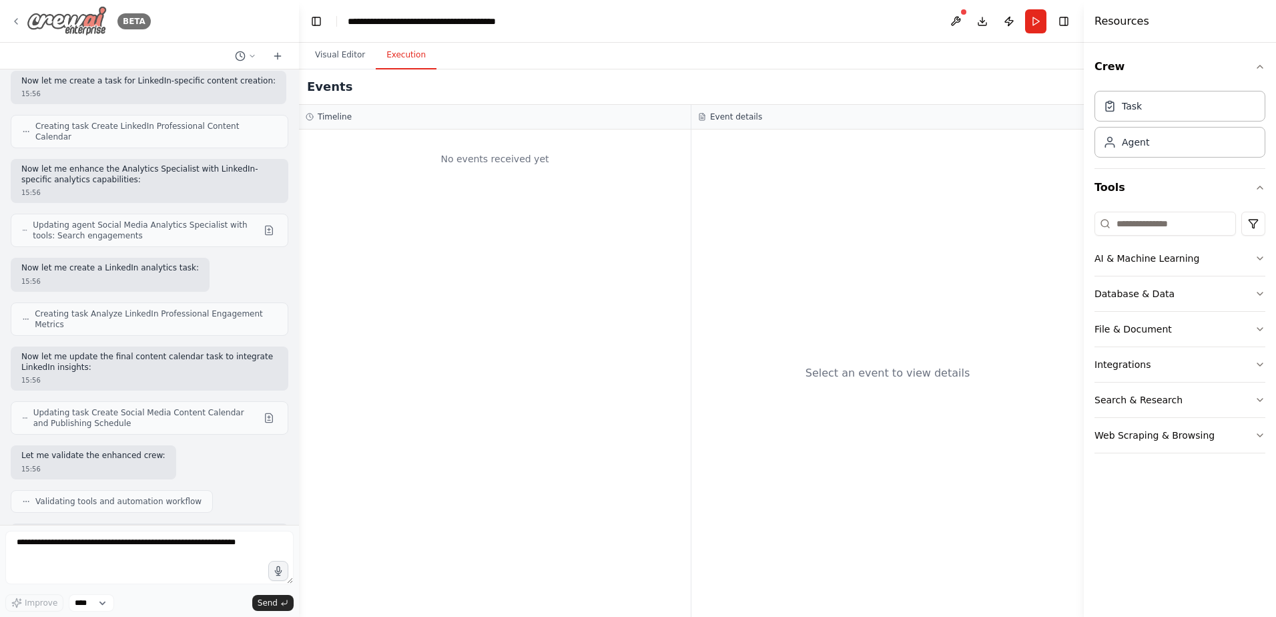
click at [93, 27] on img at bounding box center [67, 21] width 80 height 30
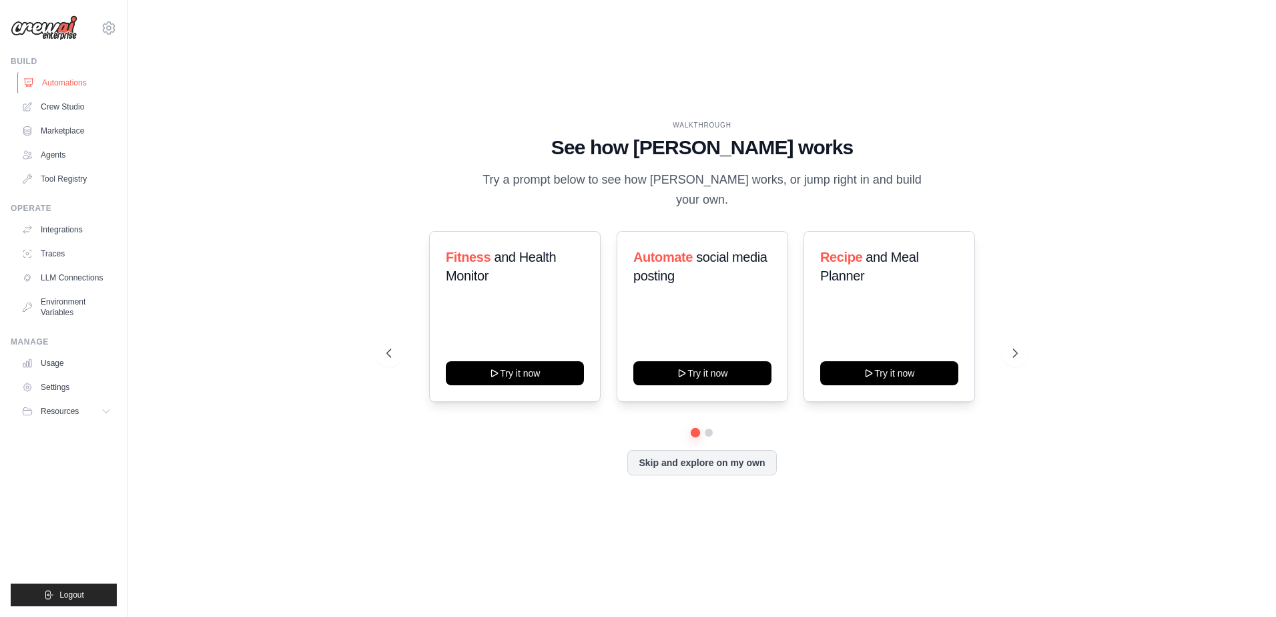
click at [83, 77] on link "Automations" at bounding box center [67, 82] width 101 height 21
click at [41, 362] on link "Usage" at bounding box center [67, 362] width 101 height 21
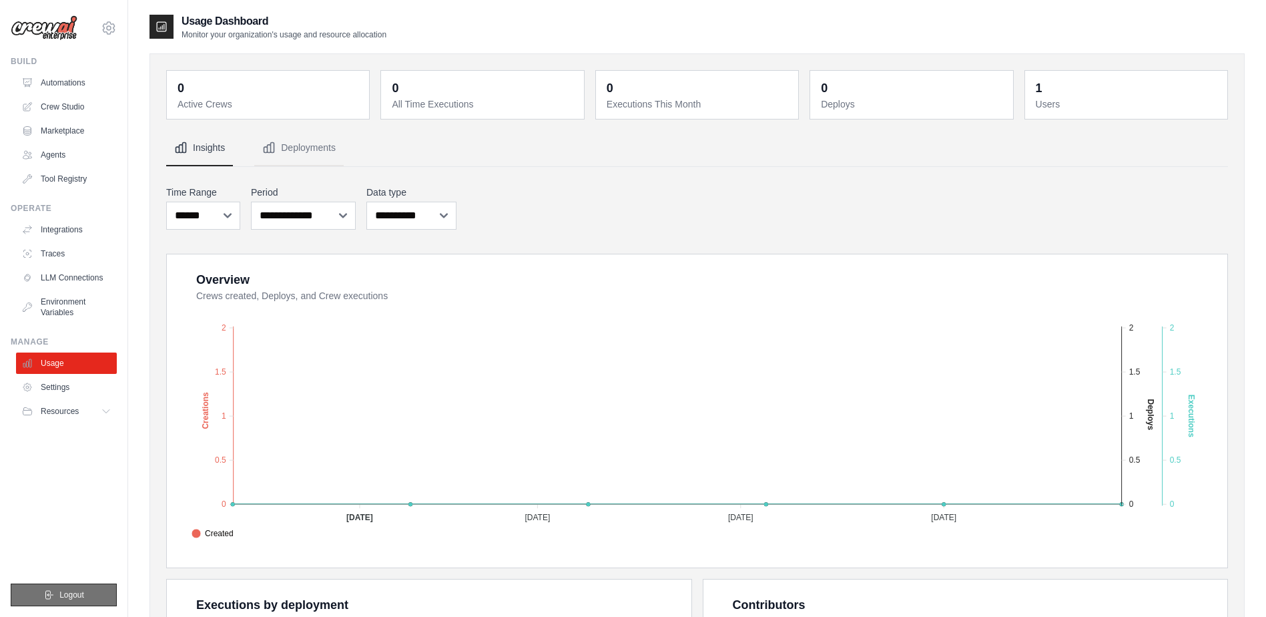
click at [33, 602] on button "Logout" at bounding box center [64, 594] width 106 height 23
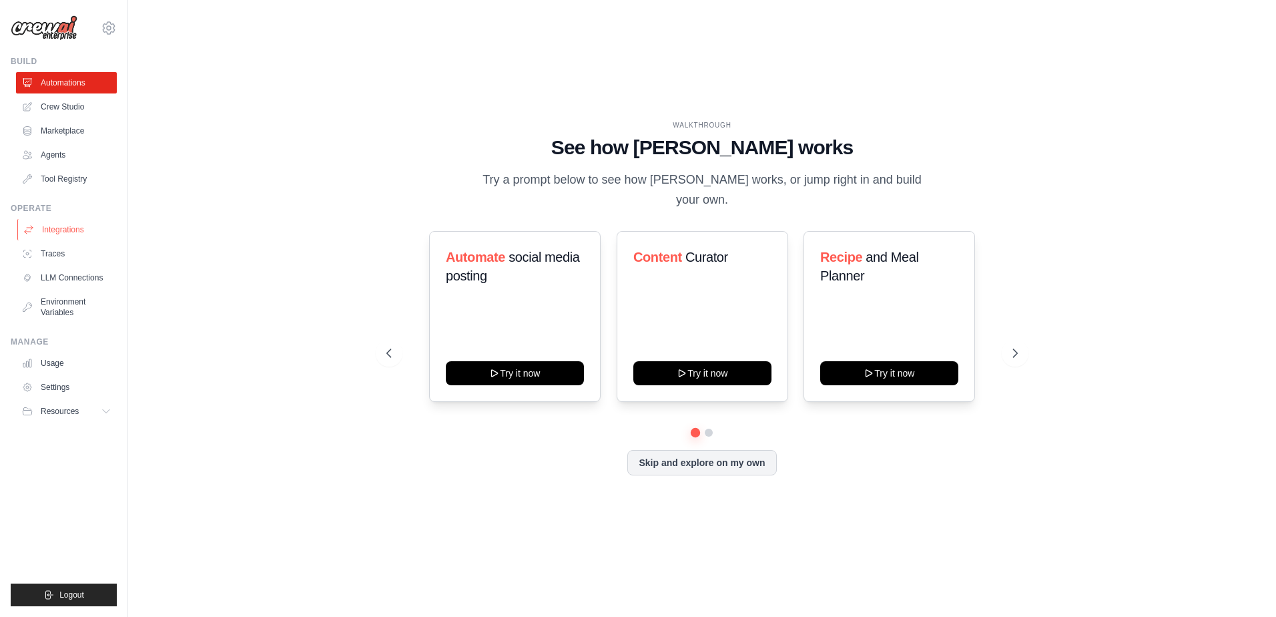
click at [49, 230] on link "Integrations" at bounding box center [67, 229] width 101 height 21
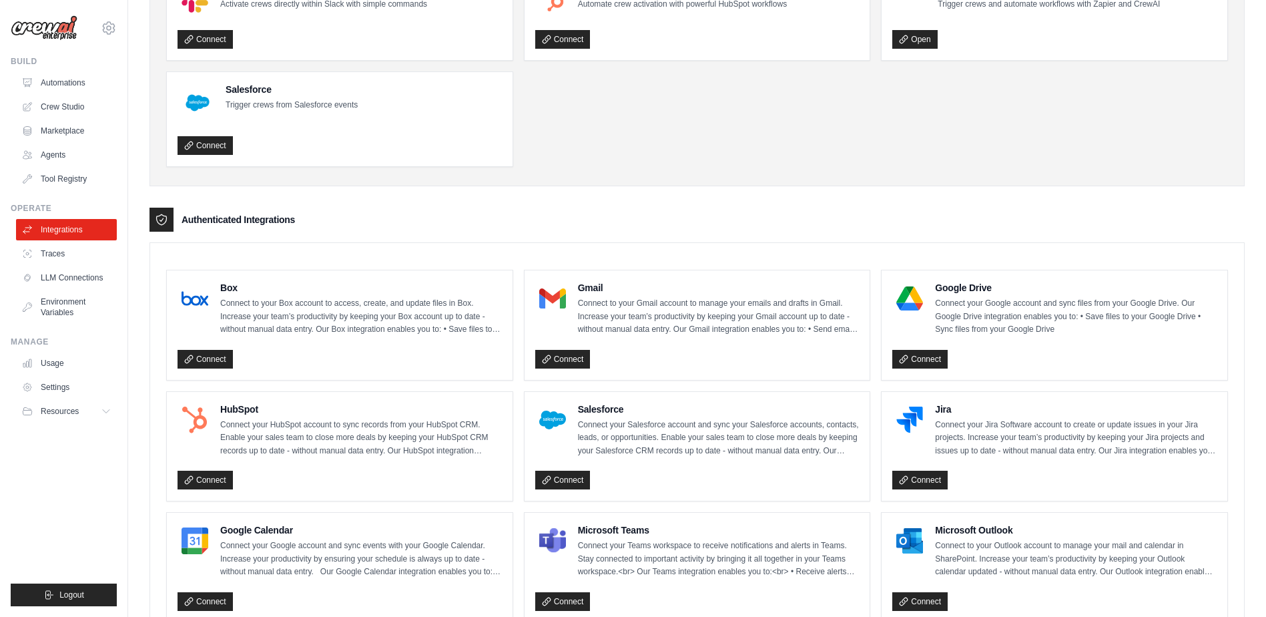
scroll to position [124, 0]
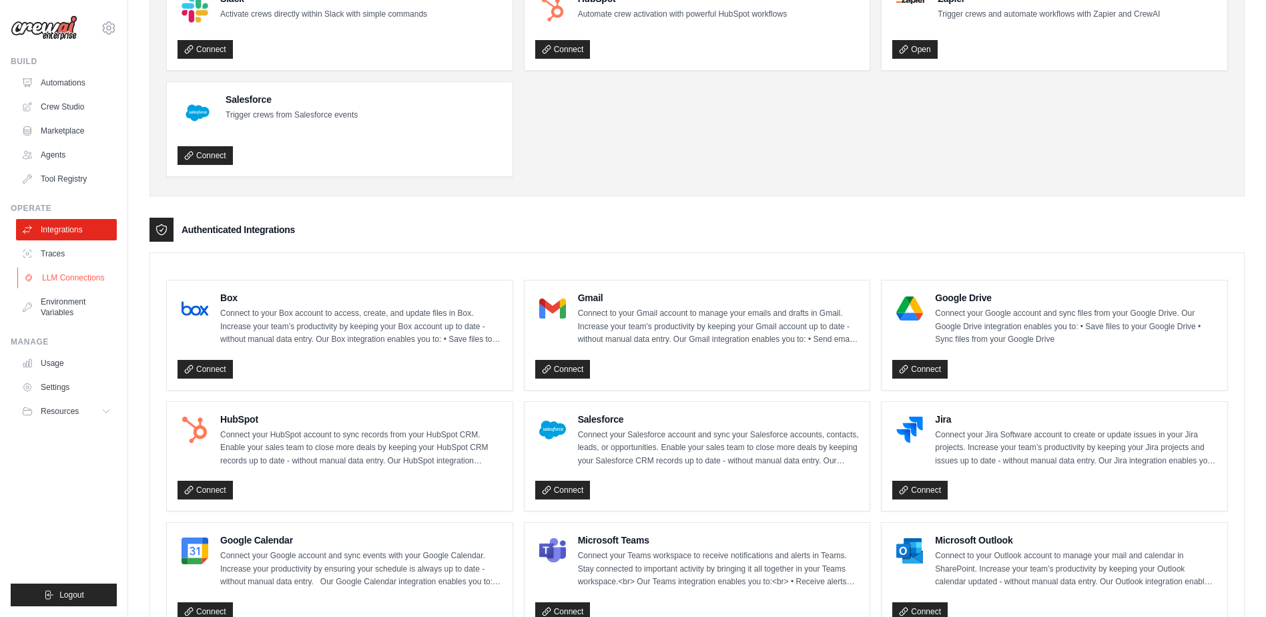
click at [44, 276] on link "LLM Connections" at bounding box center [67, 277] width 101 height 21
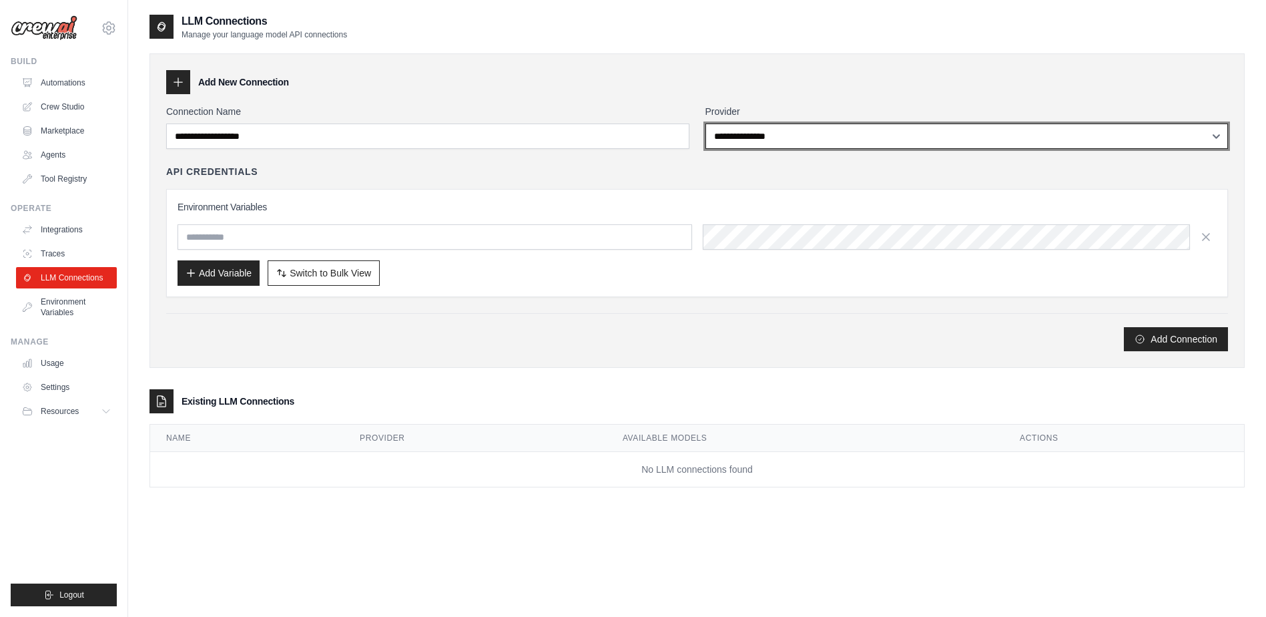
click at [1157, 131] on select "**********" at bounding box center [966, 135] width 523 height 25
select select "******"
click at [705, 123] on select "**********" at bounding box center [966, 135] width 523 height 25
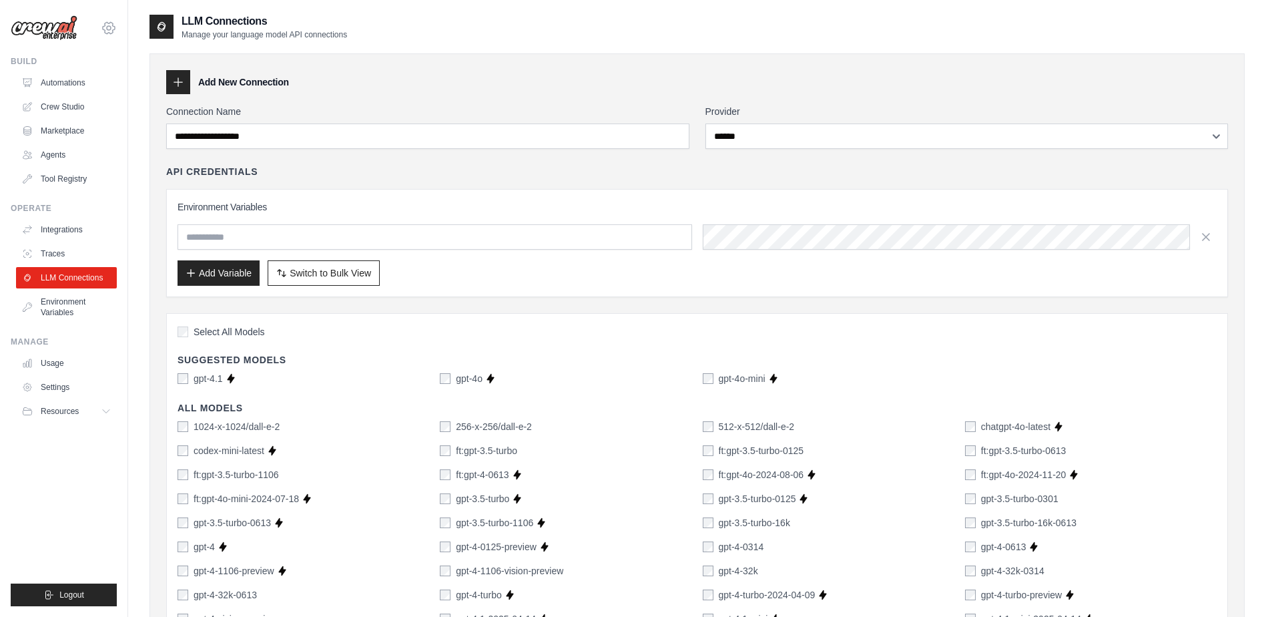
click at [107, 29] on icon at bounding box center [109, 28] width 4 height 4
click at [77, 589] on span "Logout" at bounding box center [71, 594] width 25 height 11
